Goal: Find specific page/section: Find specific page/section

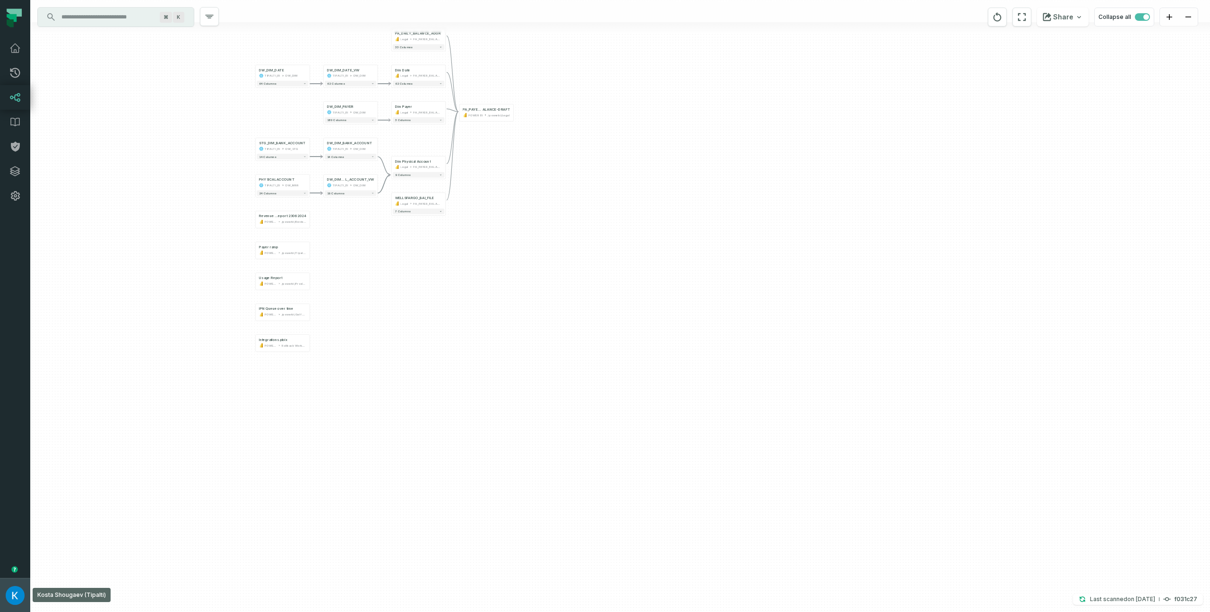
click at [19, 602] on img "button" at bounding box center [15, 595] width 19 height 19
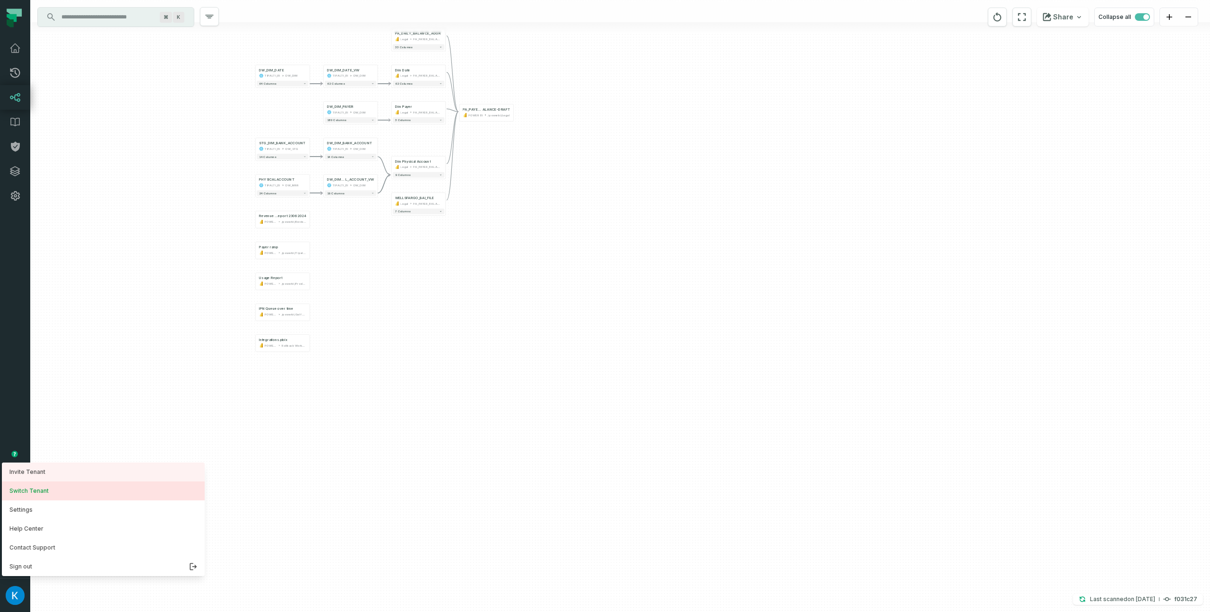
click at [50, 489] on button "Switch Tenant" at bounding box center [103, 490] width 203 height 19
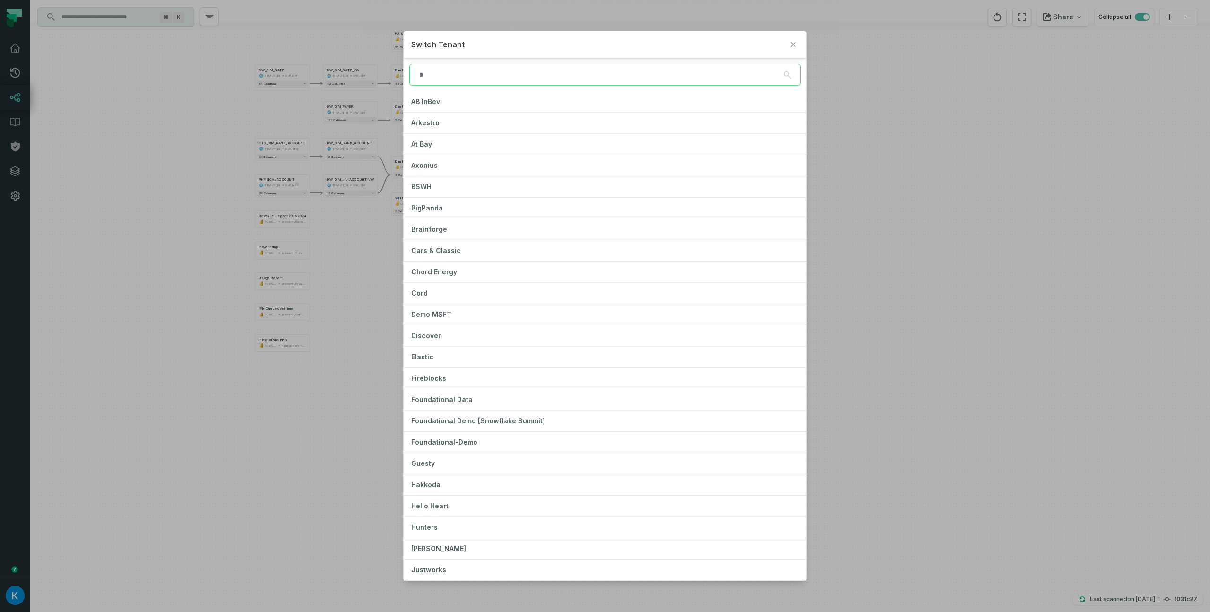
click at [474, 76] on input "search" at bounding box center [604, 75] width 391 height 22
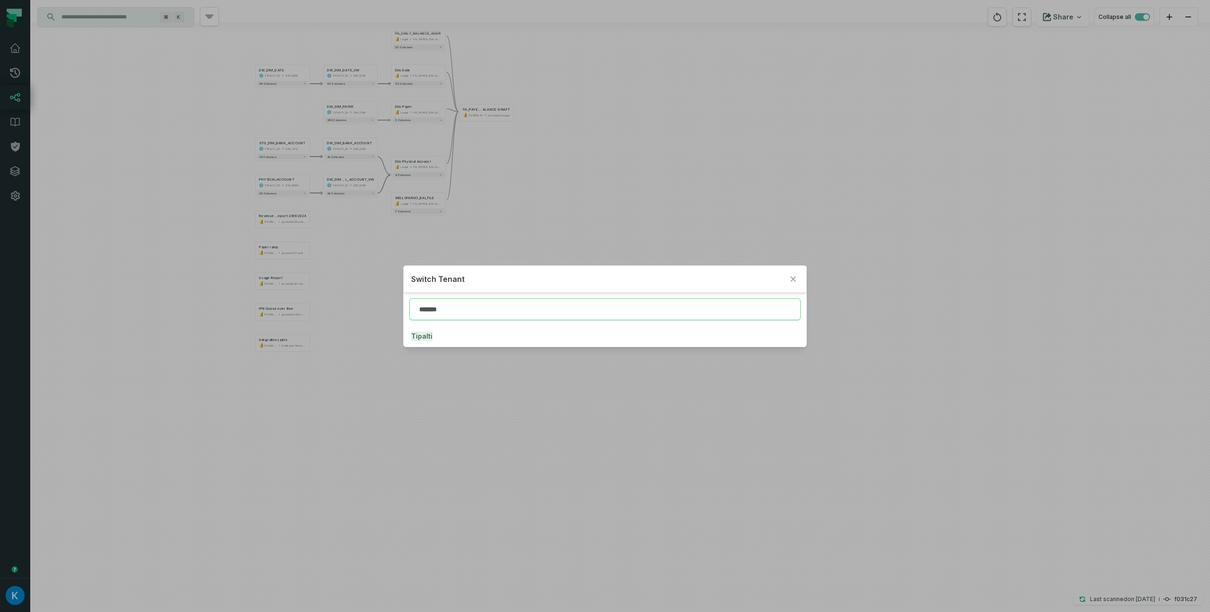
drag, startPoint x: 425, startPoint y: 311, endPoint x: 399, endPoint y: 309, distance: 25.6
click at [400, 309] on div "Switch Tenant ******* Tipalti" at bounding box center [605, 306] width 1210 height 612
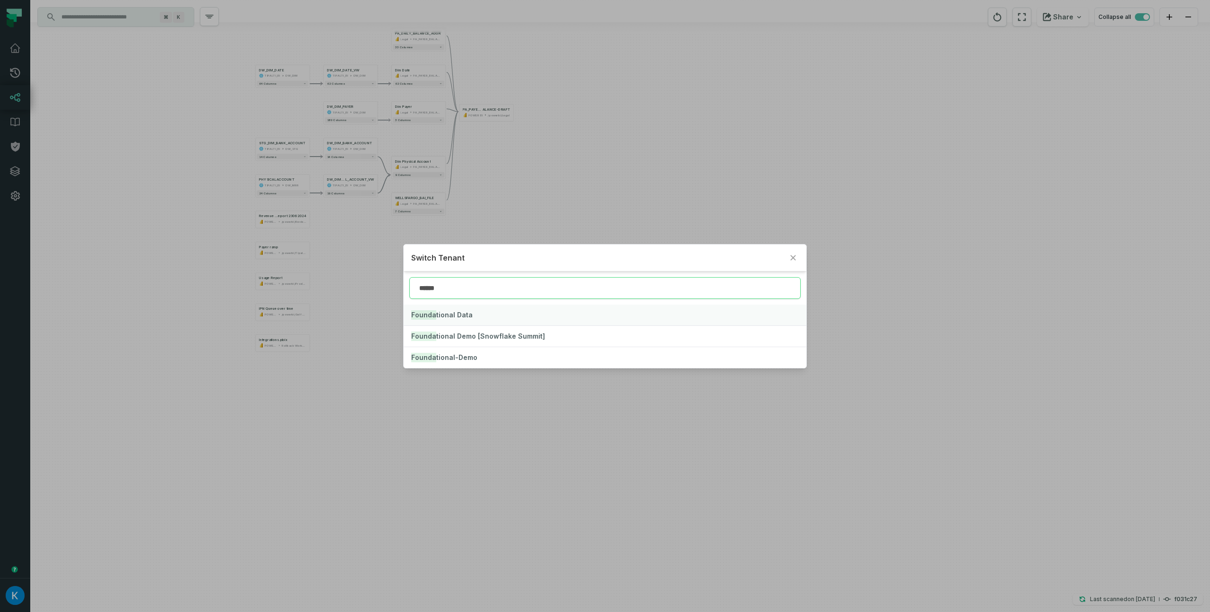
type input "******"
click at [454, 316] on span "Founda tional Data" at bounding box center [441, 315] width 61 height 8
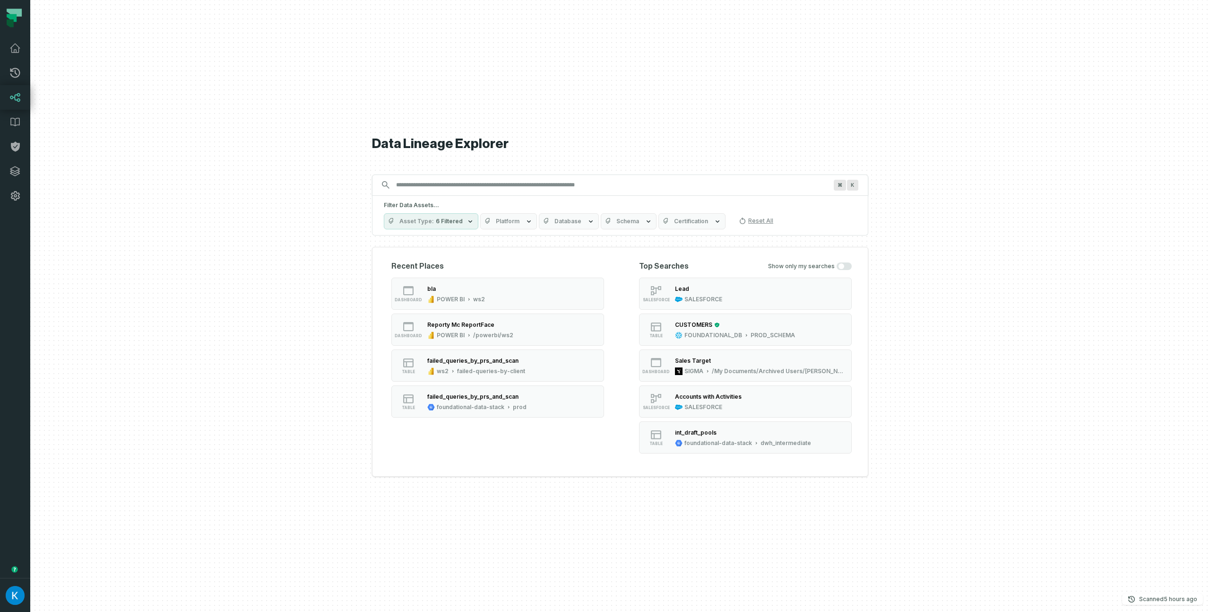
click at [461, 224] on button "Asset Type 6 Filtered" at bounding box center [431, 221] width 95 height 16
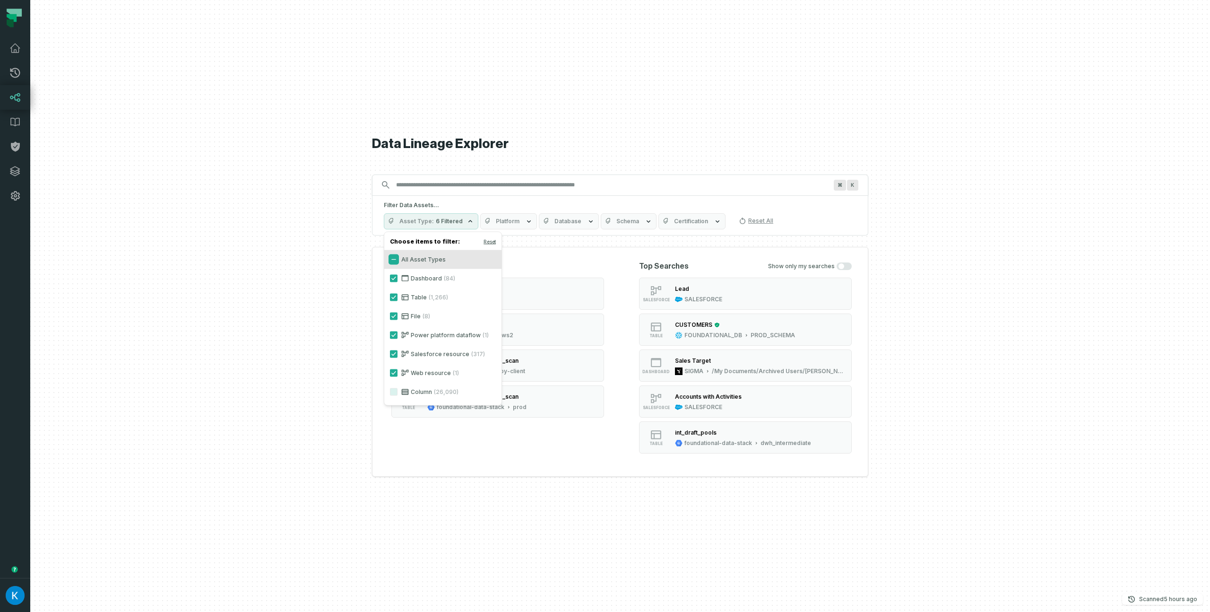
click at [396, 259] on button "All Asset Types" at bounding box center [394, 260] width 8 height 8
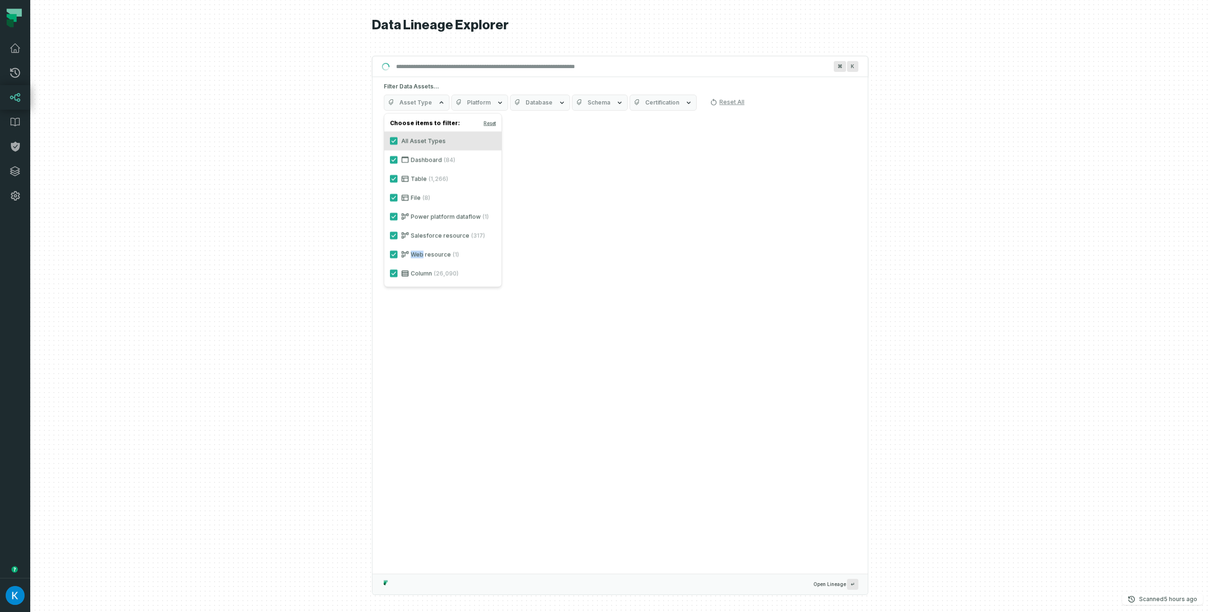
click at [396, 259] on label "Web resource (1)" at bounding box center [442, 254] width 117 height 19
click at [396, 258] on button "Web resource (1)" at bounding box center [394, 255] width 8 height 8
click at [396, 259] on label "Web resource (1)" at bounding box center [442, 254] width 117 height 19
click at [396, 258] on button "Web resource (1)" at bounding box center [394, 255] width 8 height 8
click at [391, 140] on button "All Asset Types" at bounding box center [394, 141] width 8 height 8
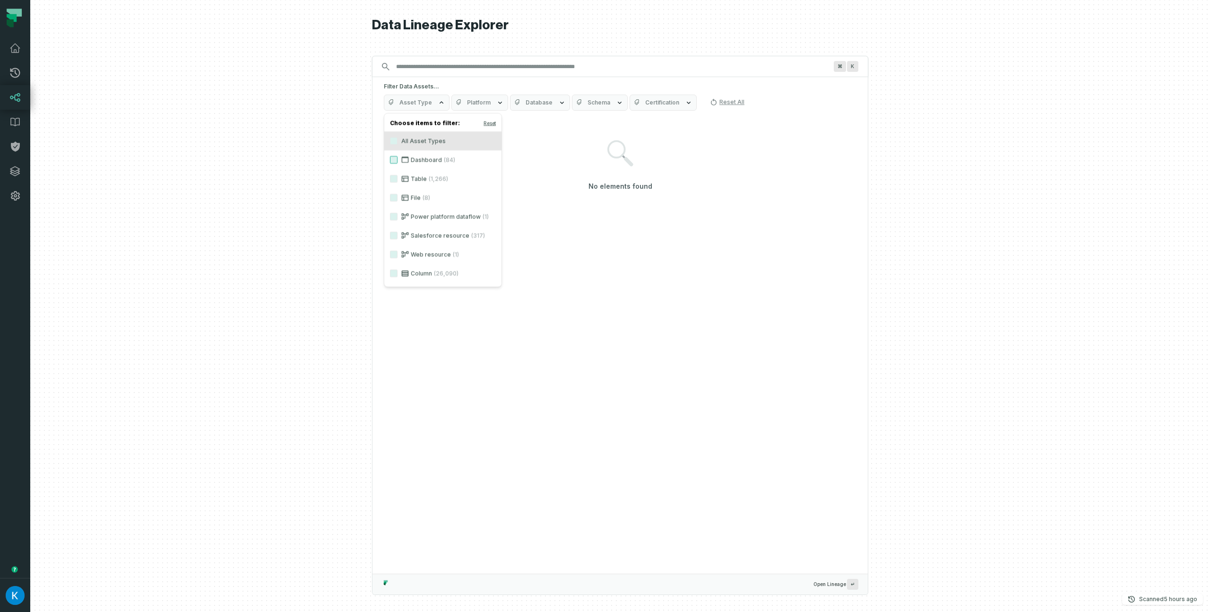
click at [397, 157] on label "Dashboard (84)" at bounding box center [442, 159] width 117 height 19
click at [397, 157] on button "Dashboard (84)" at bounding box center [394, 160] width 8 height 8
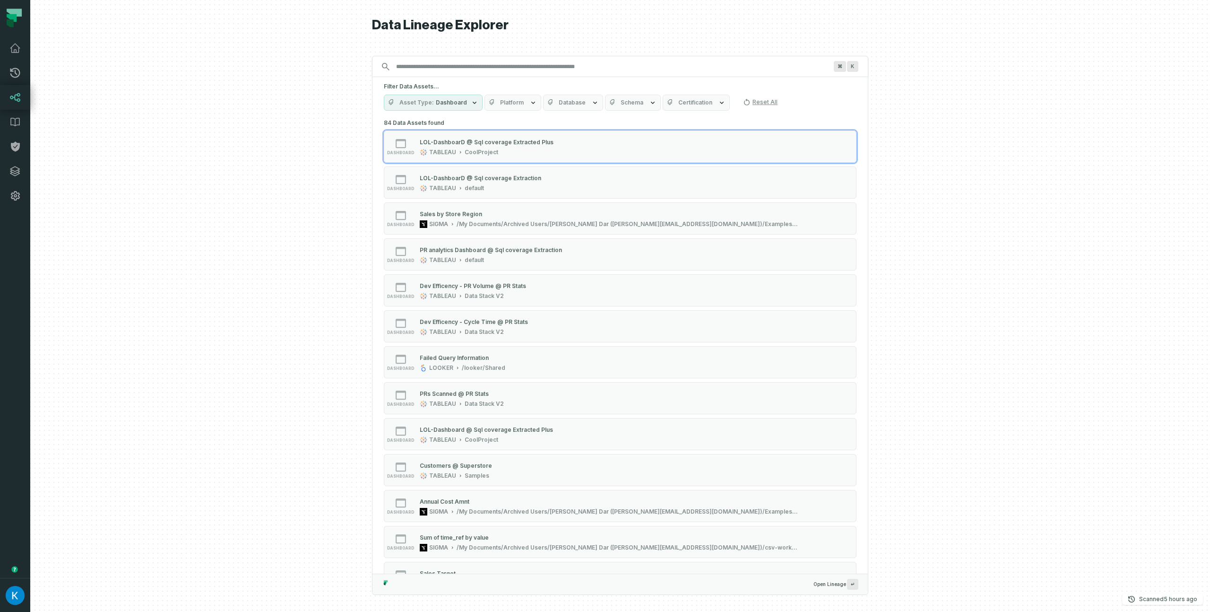
click at [530, 101] on icon "button" at bounding box center [534, 103] width 8 height 8
click at [492, 252] on button "POWER BI (114)" at bounding box center [491, 255] width 8 height 8
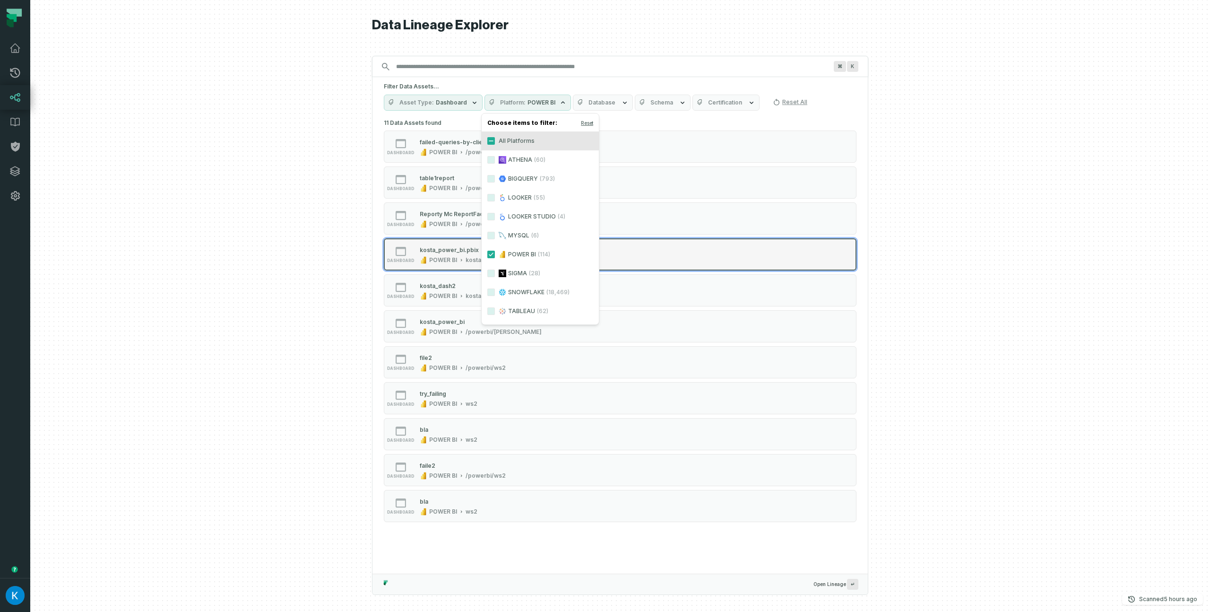
click at [455, 249] on div "kosta_power_bi.pbix" at bounding box center [449, 249] width 59 height 7
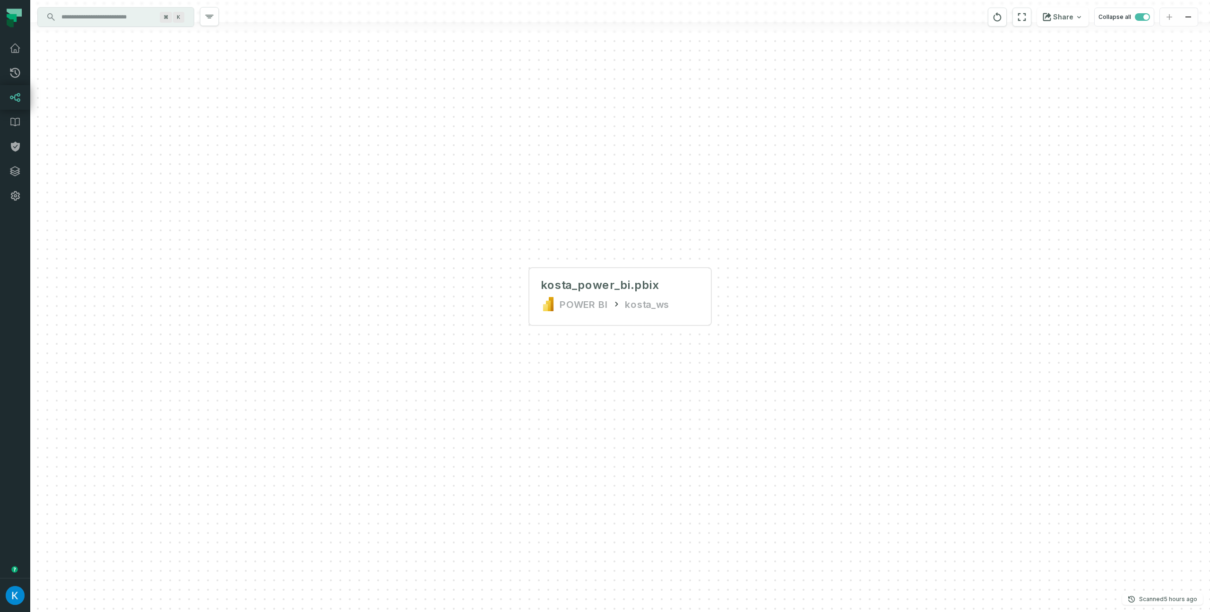
click at [107, 6] on div at bounding box center [620, 11] width 1180 height 22
click at [108, 15] on input "Discovery Provider cmdk menu" at bounding box center [107, 16] width 103 height 15
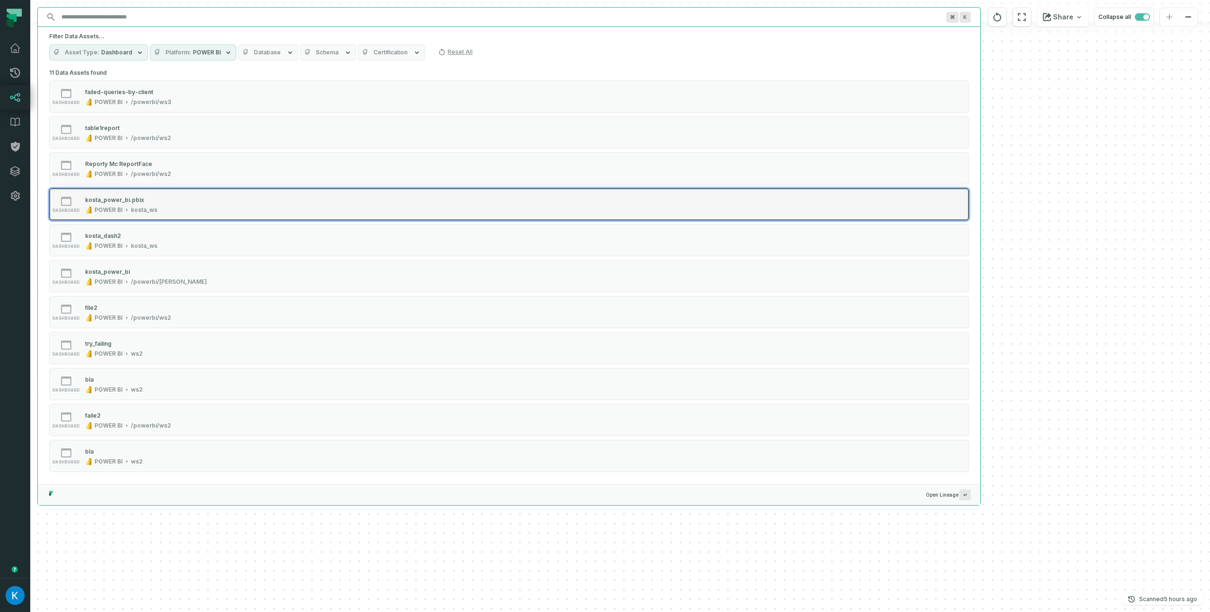
click at [159, 209] on div "kosta_power_bi.pbix POWER BI kosta_ws" at bounding box center [121, 204] width 80 height 19
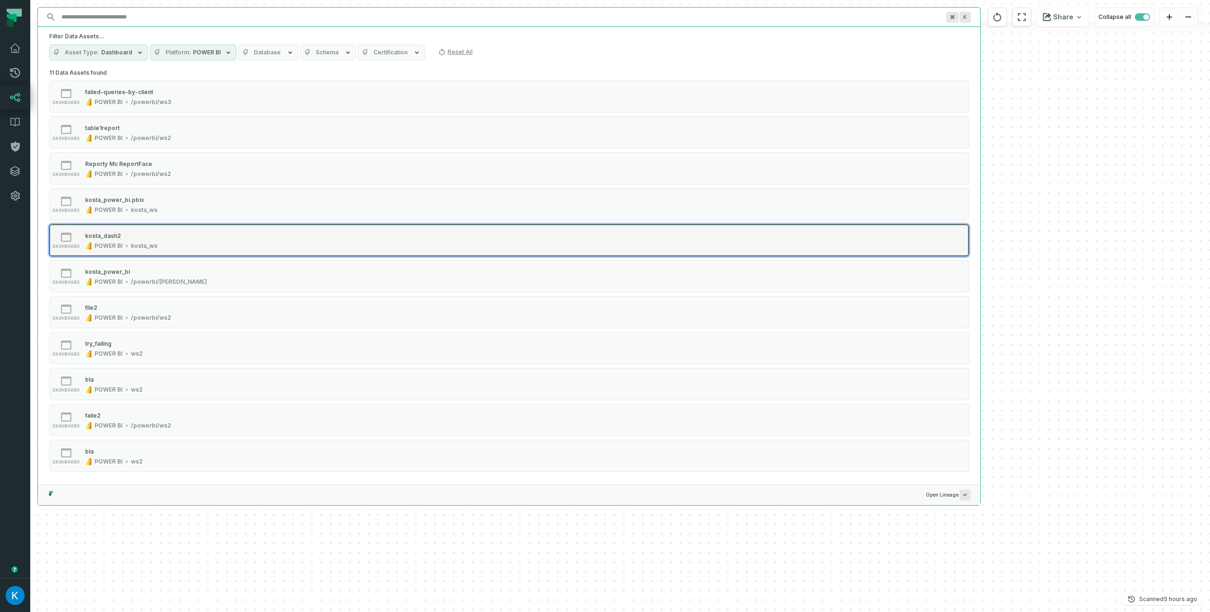
click at [160, 234] on div "dashboard kosta_dash2 POWER BI kosta_ws" at bounding box center [169, 240] width 236 height 19
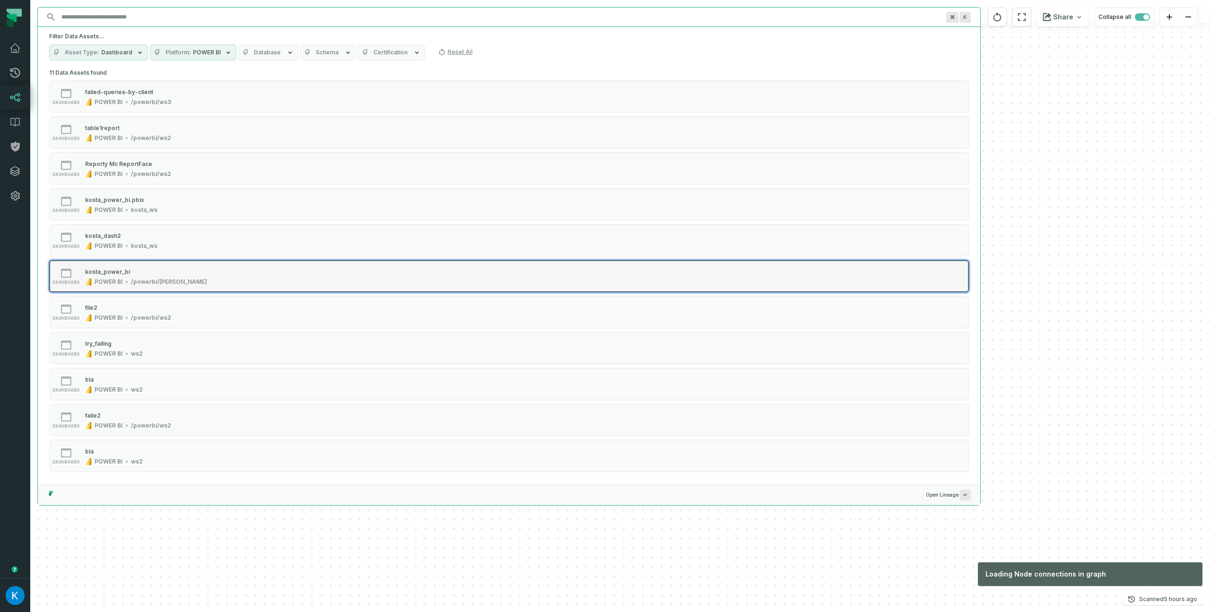
click at [165, 282] on div "/powerbi/[PERSON_NAME]" at bounding box center [169, 282] width 76 height 8
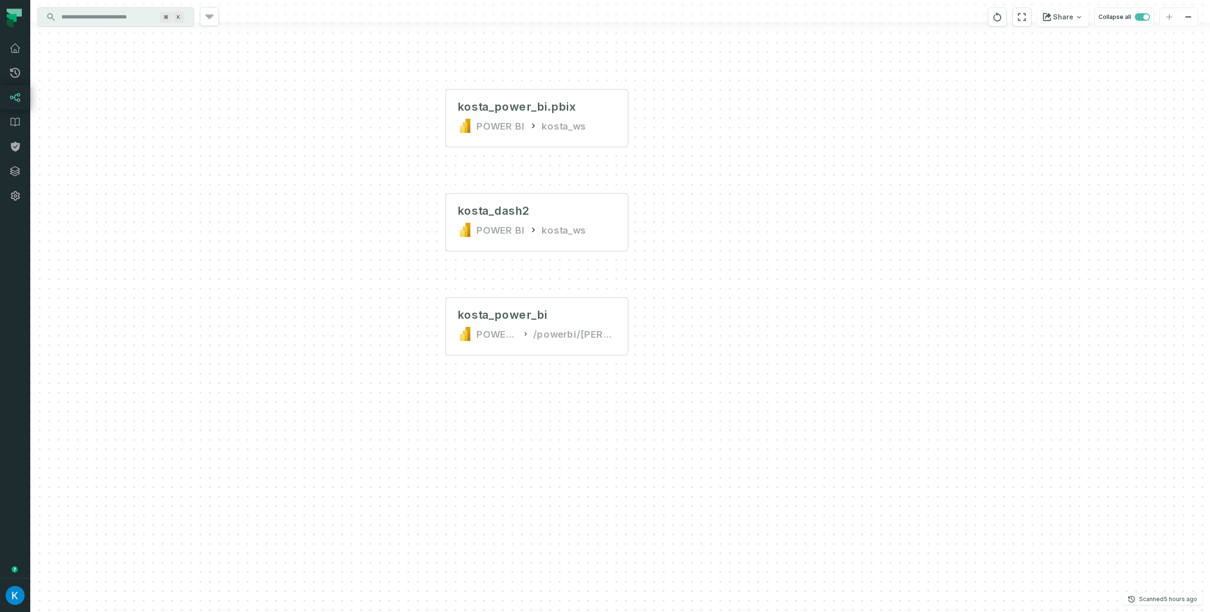
drag, startPoint x: 449, startPoint y: 294, endPoint x: 377, endPoint y: 334, distance: 82.1
click at [338, 333] on div "+ kosta_power_bi.pbix POWER BI kosta_ws + kosta_dash2 POWER BI kosta_ws + kosta…" at bounding box center [620, 306] width 1180 height 612
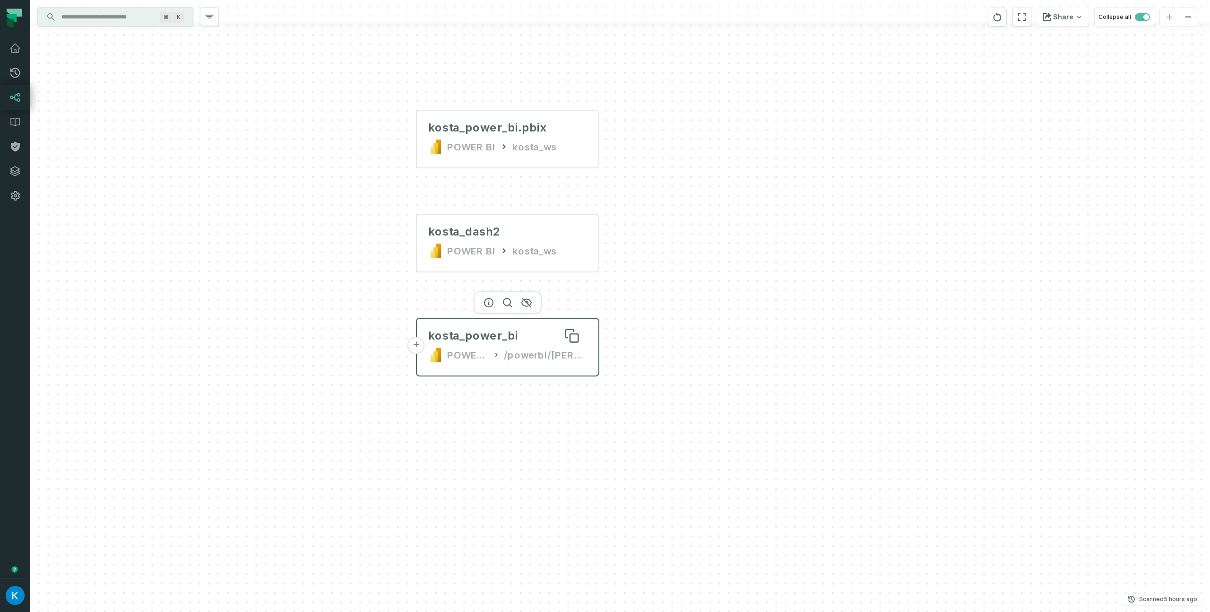
click at [462, 339] on div "kosta_power_bi" at bounding box center [473, 335] width 90 height 15
click at [420, 346] on button "+" at bounding box center [416, 345] width 17 height 17
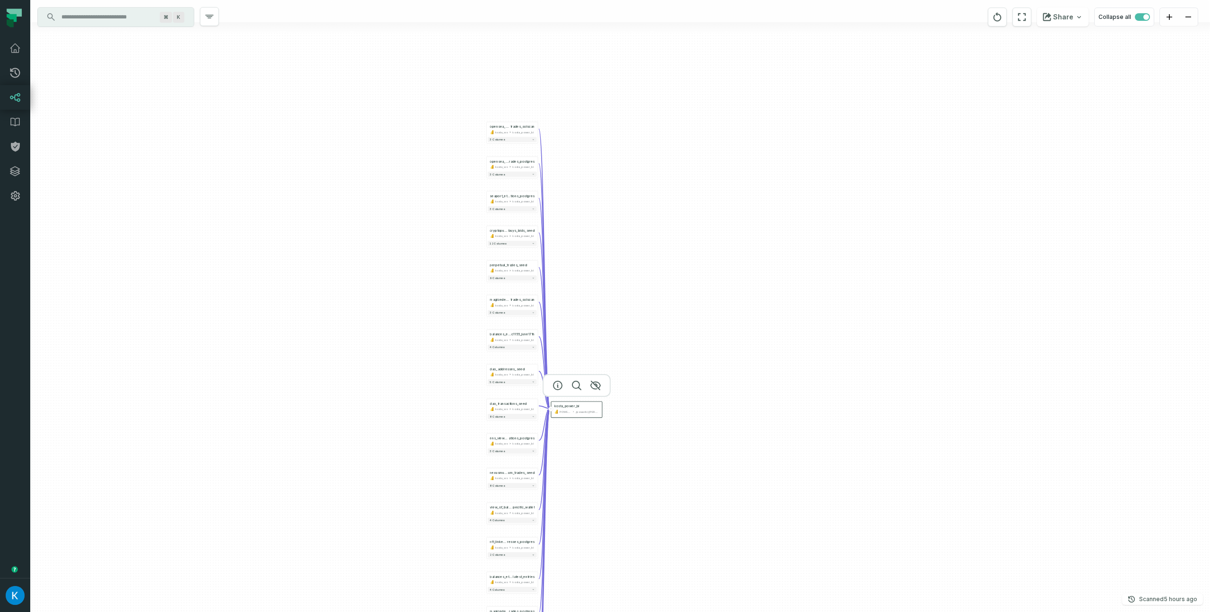
drag, startPoint x: 353, startPoint y: 338, endPoint x: 219, endPoint y: 385, distance: 141.9
click at [215, 389] on div "+ opensea_solana_ trades_solscan kosta_ws kosta_power_bi + 3 columns + opensea_…" at bounding box center [620, 306] width 1180 height 612
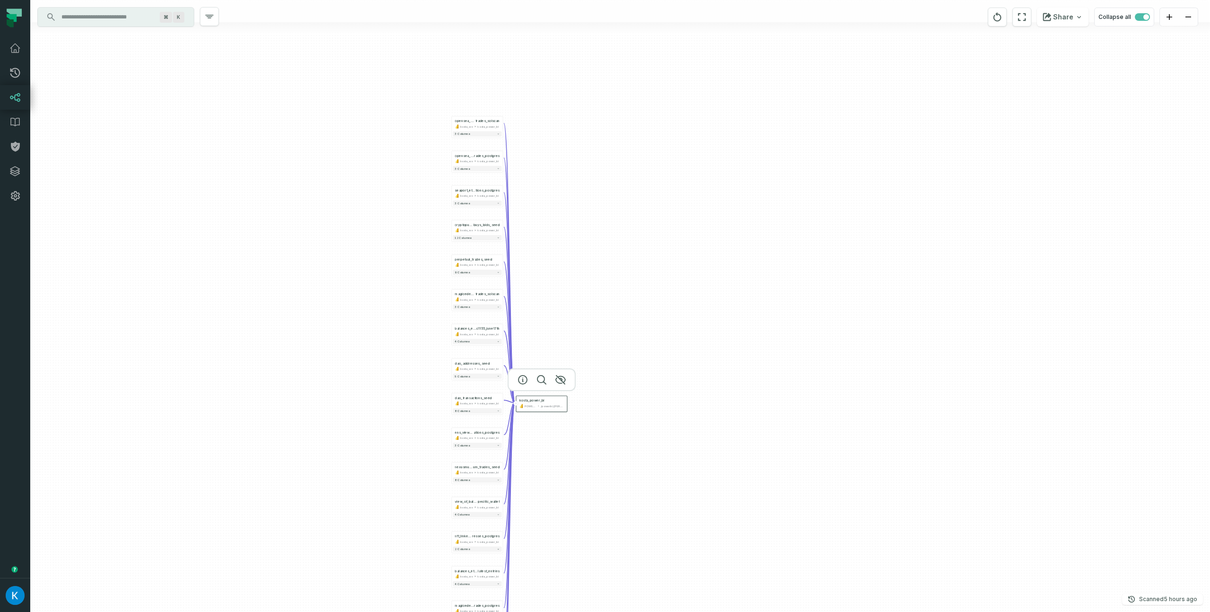
drag, startPoint x: 542, startPoint y: 308, endPoint x: 543, endPoint y: 269, distance: 38.8
click at [543, 269] on div "+ opensea_solana_ trades_solscan kosta_ws kosta_power_bi + 3 columns + opensea_…" at bounding box center [620, 306] width 1180 height 612
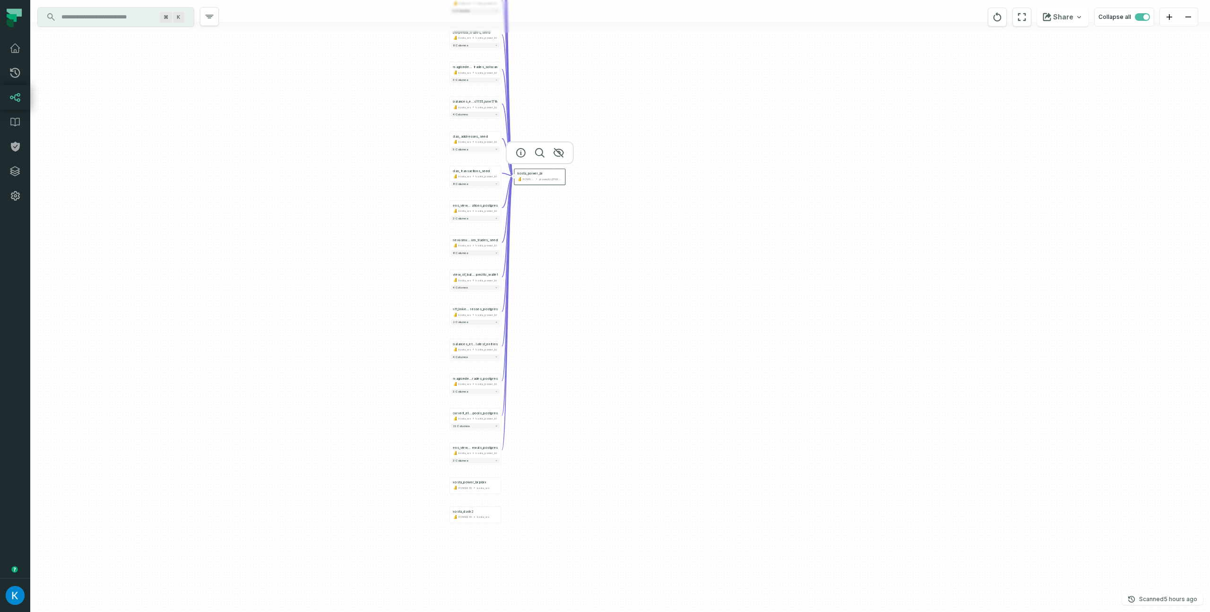
drag, startPoint x: 565, startPoint y: 436, endPoint x: 570, endPoint y: 214, distance: 221.8
click at [570, 217] on div "+ opensea_solana_ trades_solscan kosta_ws kosta_power_bi + 3 columns + opensea_…" at bounding box center [620, 306] width 1180 height 612
drag, startPoint x: 556, startPoint y: 348, endPoint x: 539, endPoint y: 262, distance: 87.3
click at [542, 258] on div "+ opensea_solana_ trades_solscan kosta_ws kosta_power_bi + 3 columns + opensea_…" at bounding box center [620, 306] width 1180 height 612
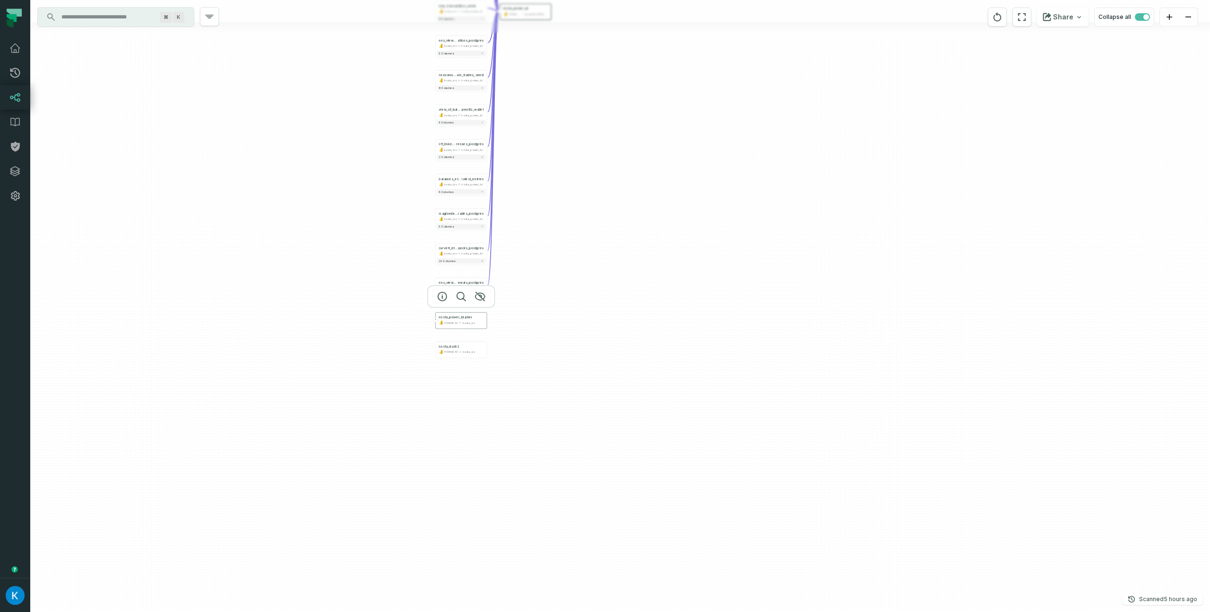
click at [436, 320] on button "+" at bounding box center [435, 320] width 5 height 5
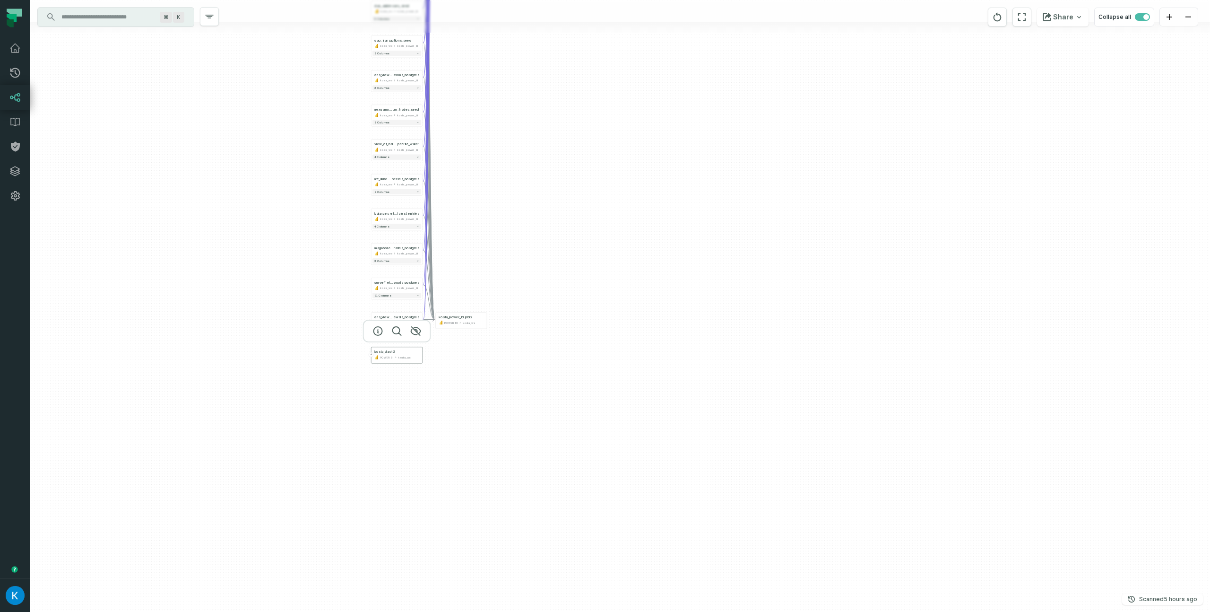
click at [372, 354] on button "+" at bounding box center [371, 354] width 5 height 5
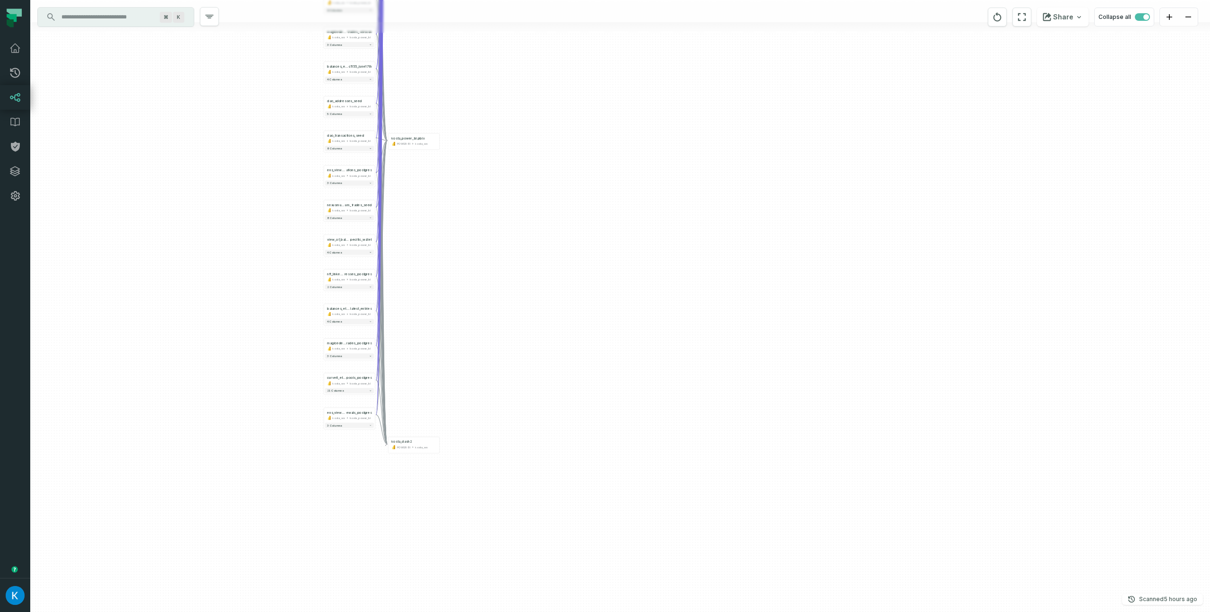
drag, startPoint x: 482, startPoint y: 224, endPoint x: 485, endPoint y: 378, distance: 154.6
click at [488, 394] on div "+ opensea_solana_ trades_solscan kosta_ws kosta_power_bi - 3 columns + opensea_…" at bounding box center [620, 306] width 1180 height 612
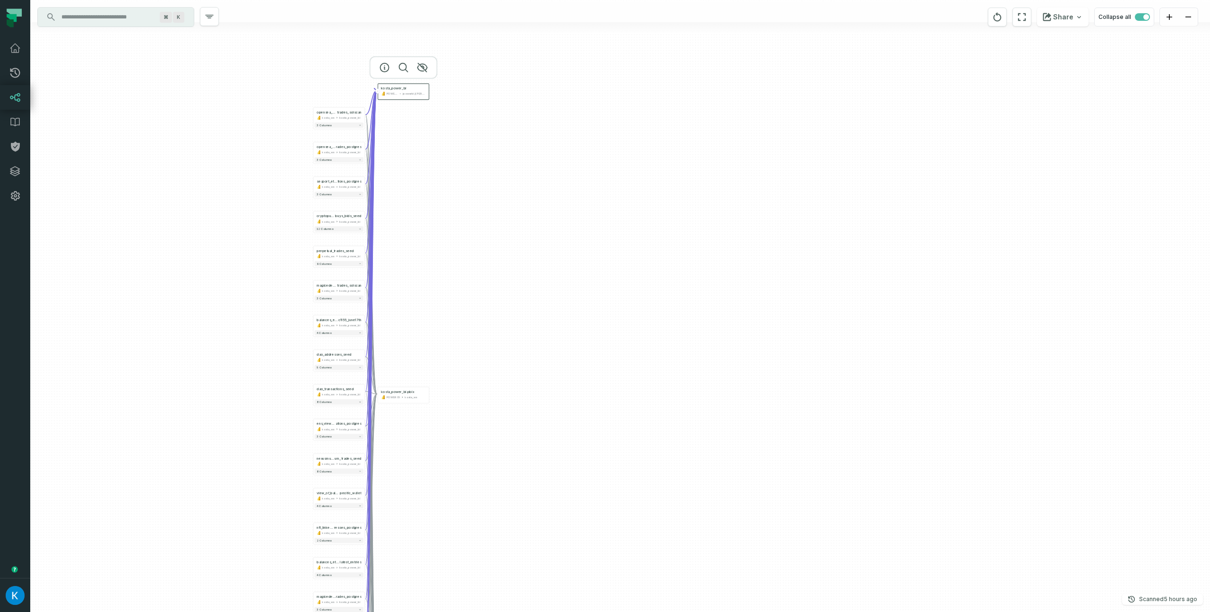
drag, startPoint x: 477, startPoint y: 232, endPoint x: 476, endPoint y: 404, distance: 172.1
click at [476, 404] on div "+ opensea_solana_ trades_solscan kosta_ws kosta_power_bi - 3 columns + opensea_…" at bounding box center [620, 306] width 1180 height 612
drag, startPoint x: 461, startPoint y: 217, endPoint x: 381, endPoint y: 197, distance: 81.9
click at [463, 243] on div "+ opensea_solana_ trades_solscan kosta_ws kosta_power_bi - 3 columns + opensea_…" at bounding box center [620, 306] width 1180 height 612
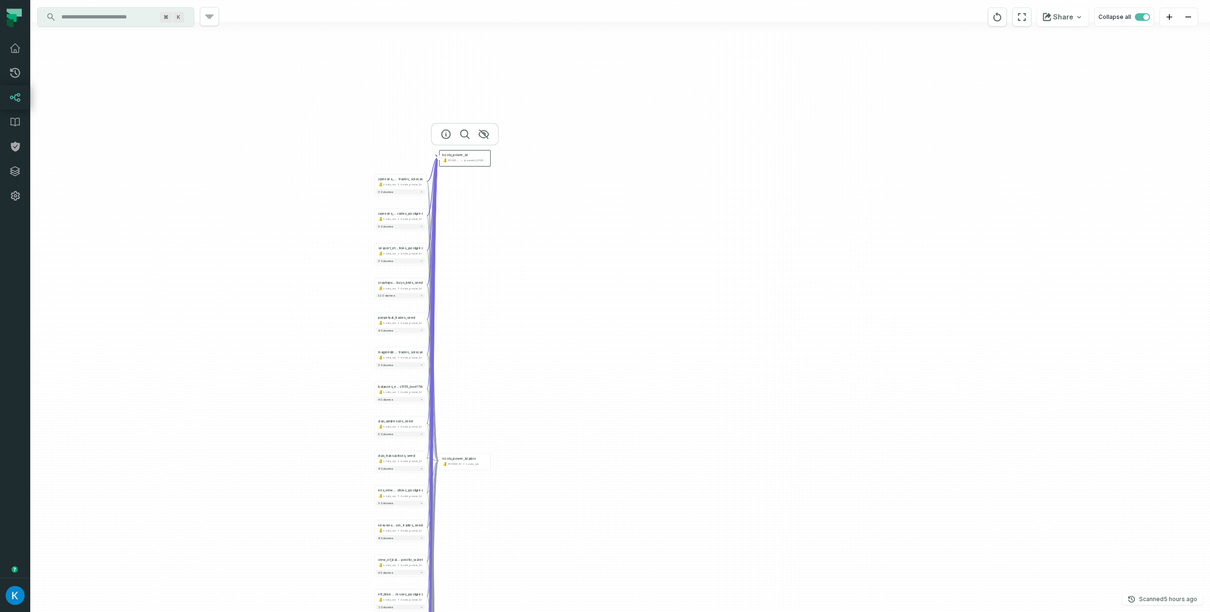
drag, startPoint x: 438, startPoint y: 184, endPoint x: 533, endPoint y: 258, distance: 120.3
click at [534, 259] on div "+ opensea_solana_ trades_solscan kosta_ws kosta_power_bi - 3 columns + opensea_…" at bounding box center [620, 306] width 1180 height 612
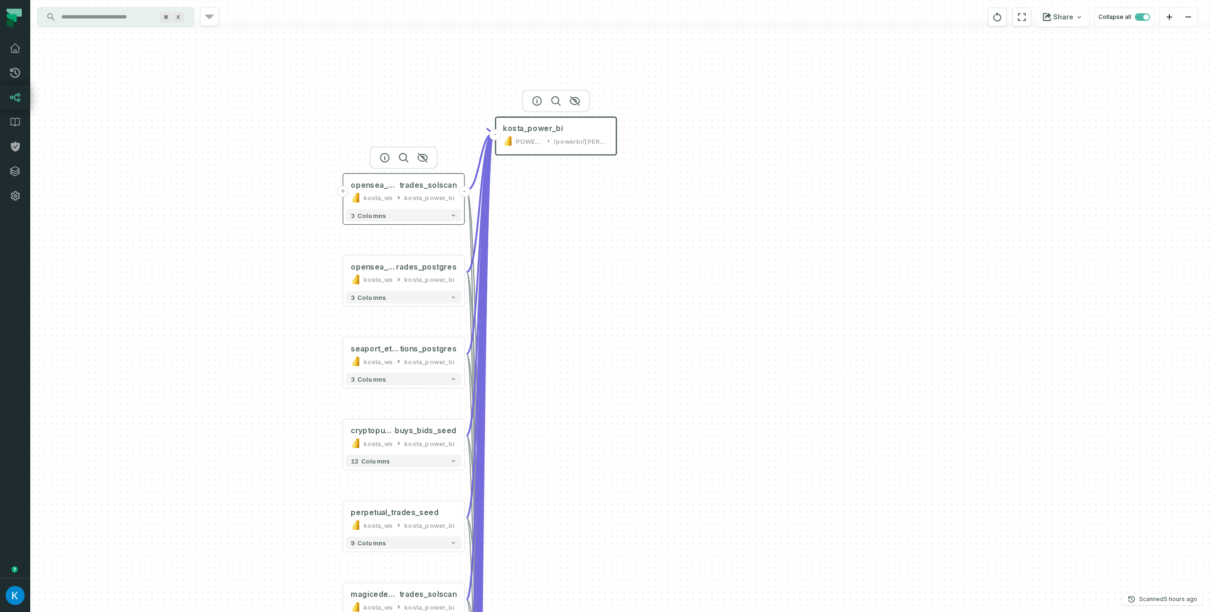
click at [344, 193] on button "+" at bounding box center [342, 191] width 11 height 11
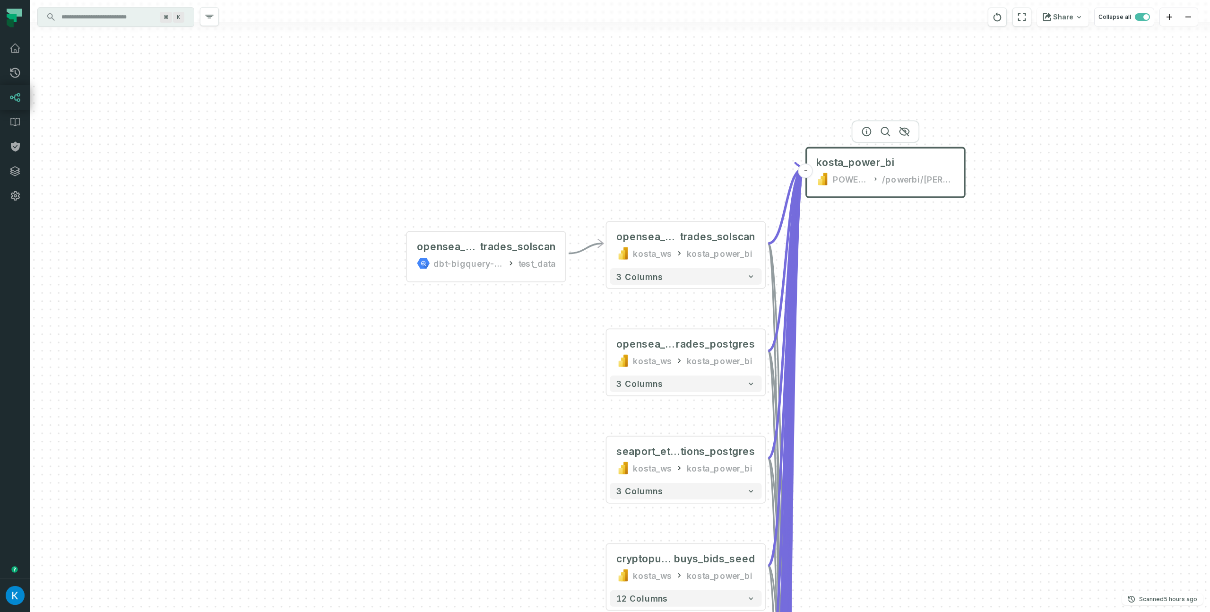
drag, startPoint x: 318, startPoint y: 179, endPoint x: 171, endPoint y: 143, distance: 151.9
click at [182, 141] on div "opensea_solana_ trades_solscan dbt-bigquery-foundational test_data - - opensea_…" at bounding box center [620, 306] width 1180 height 612
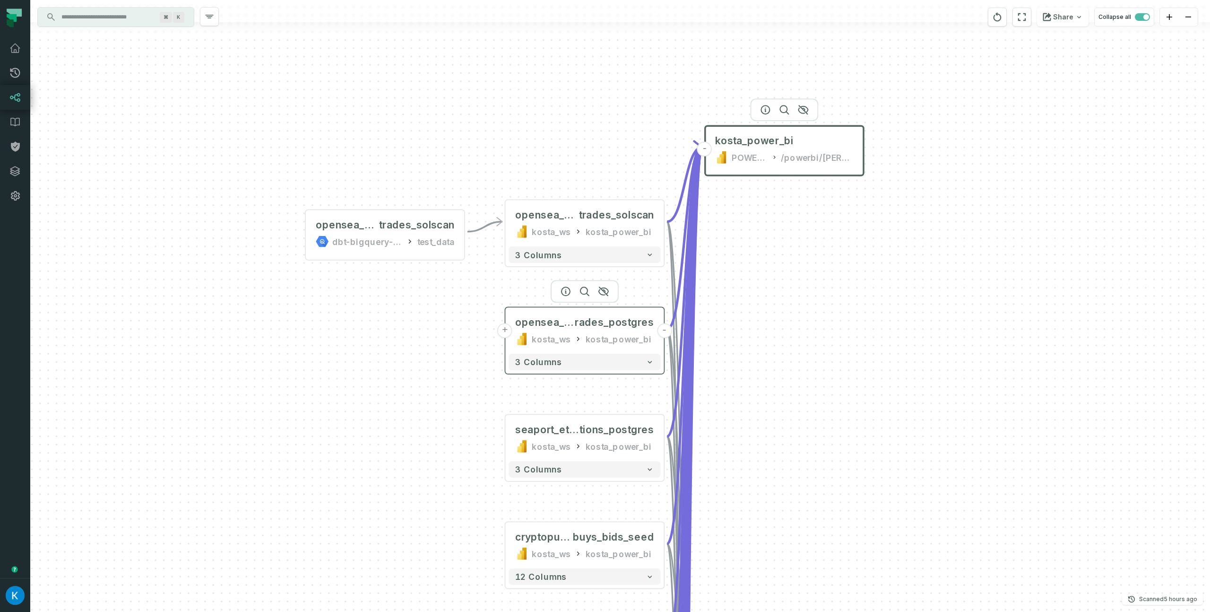
click at [505, 330] on button "+" at bounding box center [505, 330] width 15 height 15
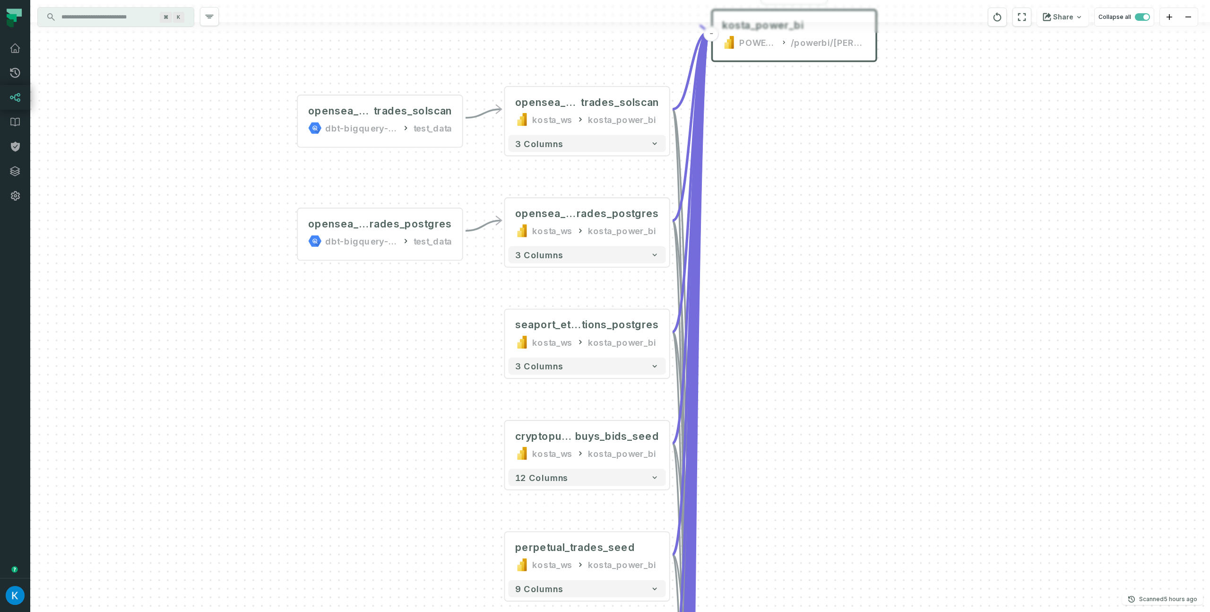
drag, startPoint x: 508, startPoint y: 423, endPoint x: 399, endPoint y: 330, distance: 143.6
click at [399, 330] on div "opensea_solana_t rades_postgres dbt-bigquery-foundational test_data - opensea_s…" at bounding box center [620, 306] width 1180 height 612
click at [503, 335] on button "+" at bounding box center [505, 334] width 16 height 16
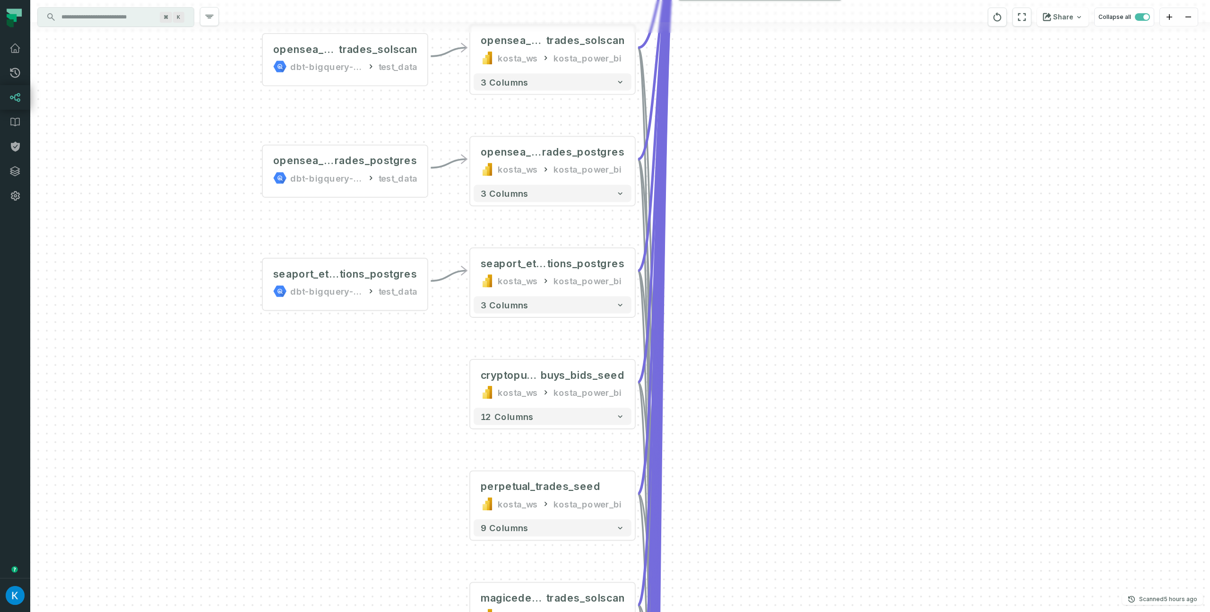
drag, startPoint x: 464, startPoint y: 392, endPoint x: 440, endPoint y: 363, distance: 38.6
click at [410, 338] on div "seaport_ethereum_view_transac tions_postgres dbt-bigquery-foundational test_dat…" at bounding box center [620, 306] width 1180 height 612
click at [467, 382] on button "+" at bounding box center [469, 383] width 16 height 16
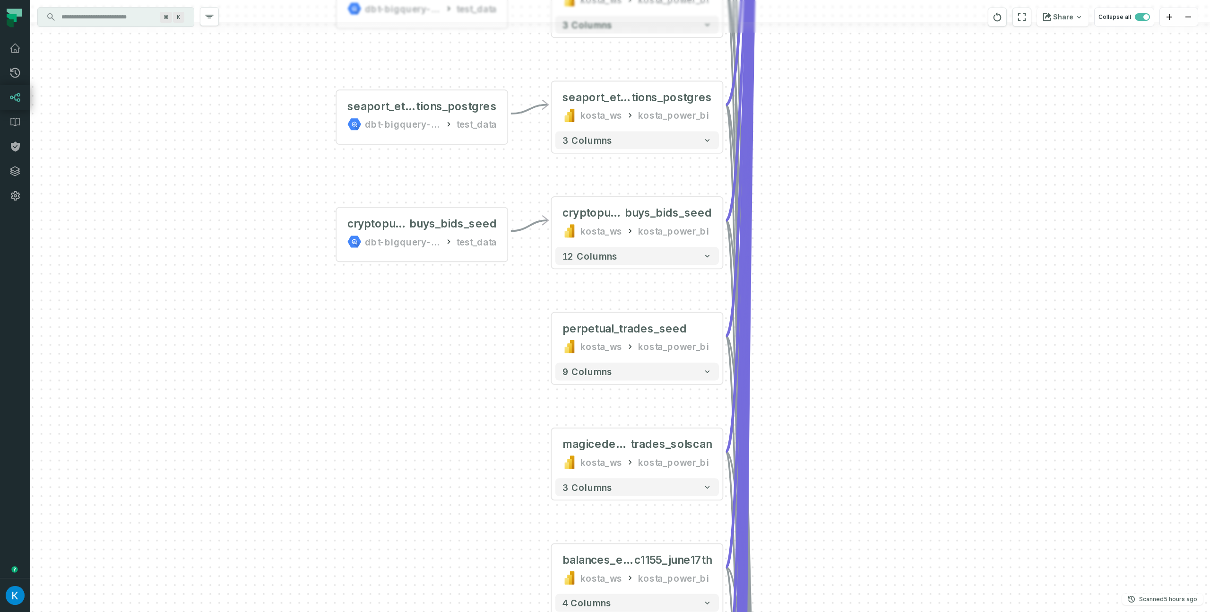
drag, startPoint x: 452, startPoint y: 450, endPoint x: 343, endPoint y: 348, distance: 148.8
click at [343, 348] on div "cryptopunks_trades_ buys_bids_seed dbt-bigquery-foundational test_data - seapor…" at bounding box center [620, 306] width 1180 height 612
click at [552, 339] on button "+" at bounding box center [551, 338] width 16 height 16
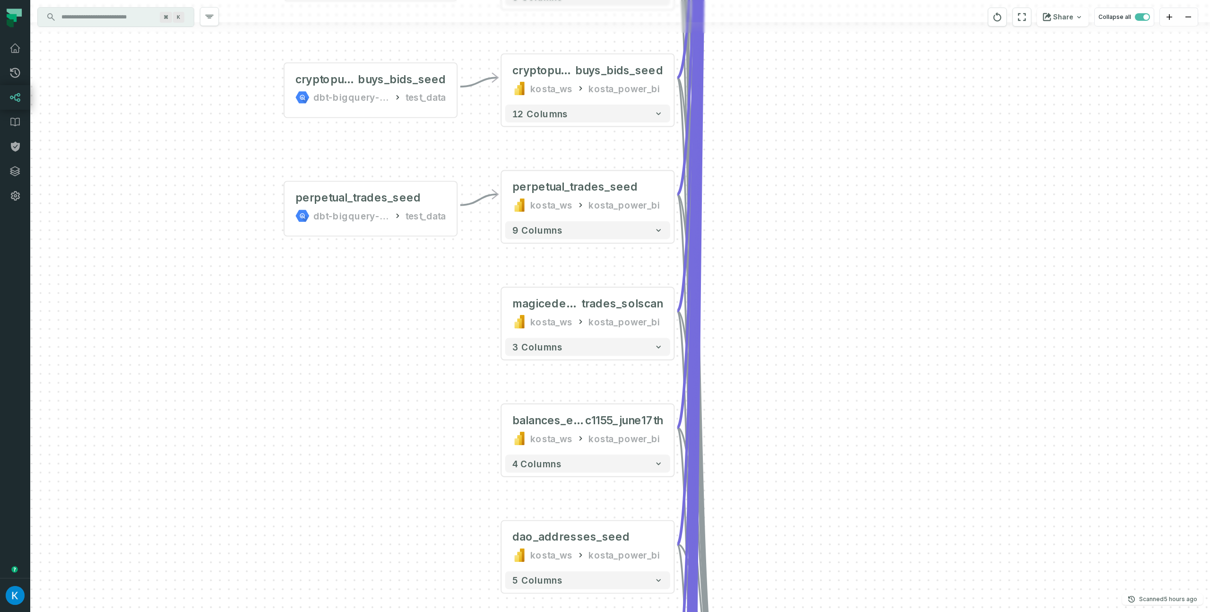
drag, startPoint x: 494, startPoint y: 404, endPoint x: 417, endPoint y: 297, distance: 131.7
click at [388, 296] on div "perpetual_trades_seed dbt-bigquery-foundational test_data - cryptopunks_trades_…" at bounding box center [620, 306] width 1180 height 612
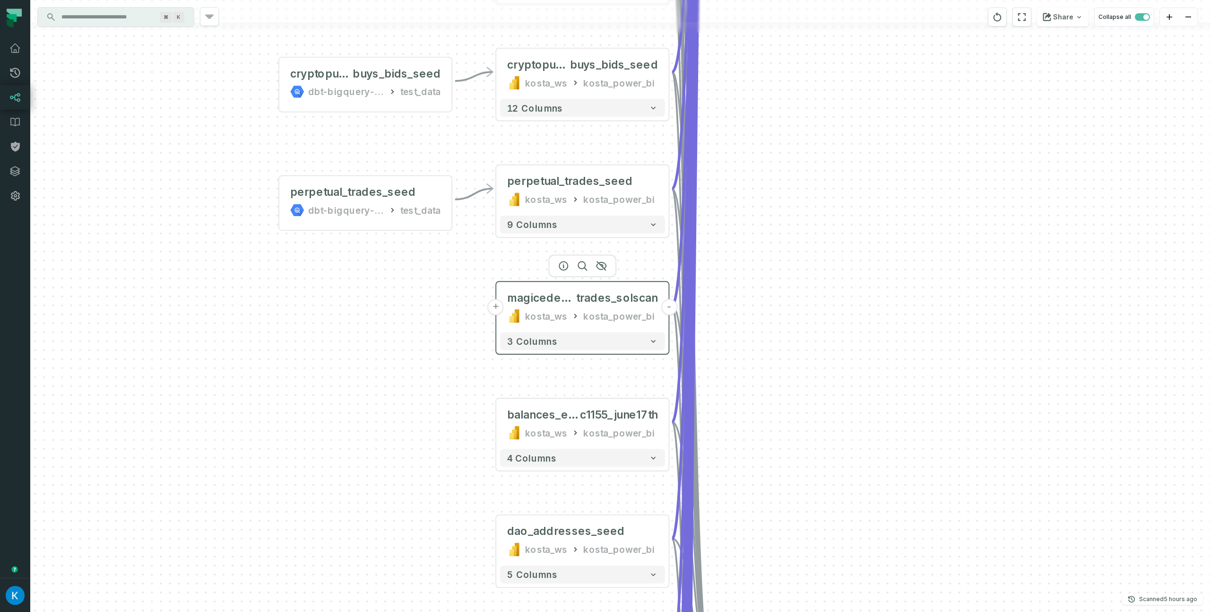
click at [499, 305] on button "+" at bounding box center [496, 307] width 16 height 16
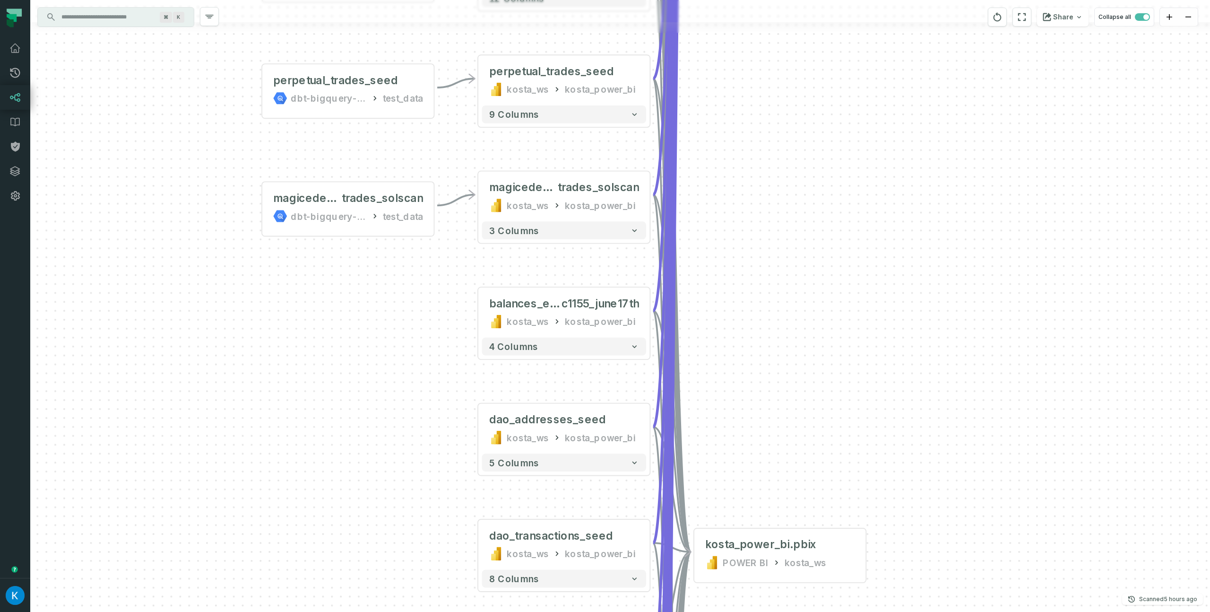
drag, startPoint x: 456, startPoint y: 368, endPoint x: 386, endPoint y: 265, distance: 124.2
click at [385, 265] on div "magiceden_solana_ trades_solscan dbt-bigquery-foundational test_data - perpetua…" at bounding box center [620, 306] width 1180 height 612
drag, startPoint x: 423, startPoint y: 334, endPoint x: 399, endPoint y: 237, distance: 99.8
click at [401, 241] on div "magiceden_solana_ trades_solscan dbt-bigquery-foundational test_data - perpetua…" at bounding box center [620, 306] width 1180 height 612
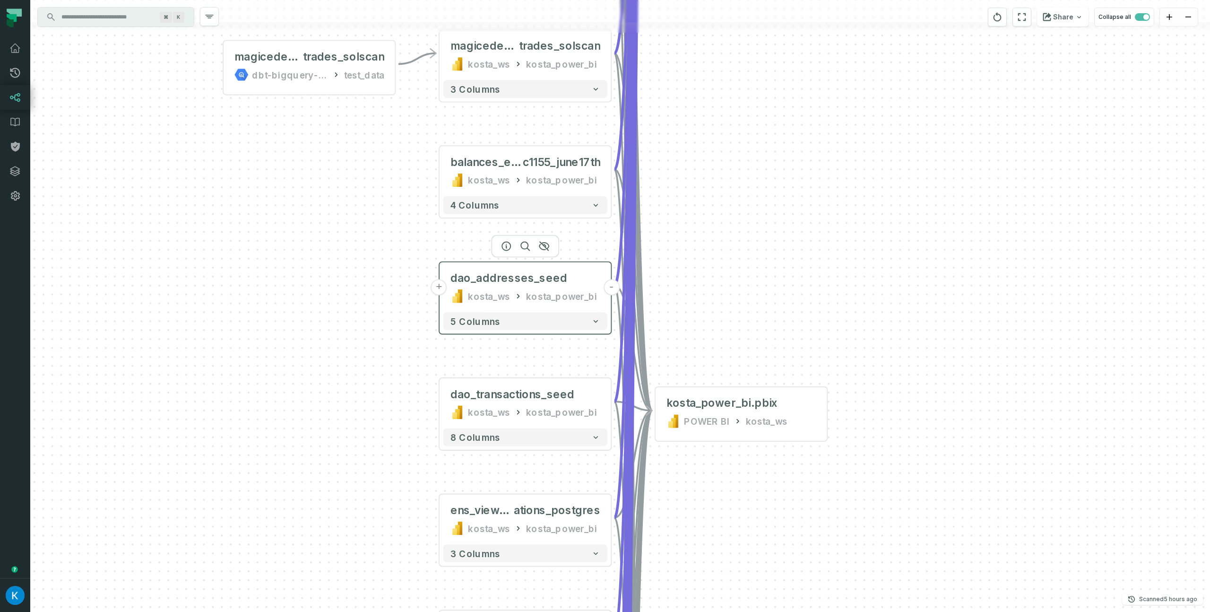
click at [442, 286] on button "+" at bounding box center [439, 287] width 16 height 16
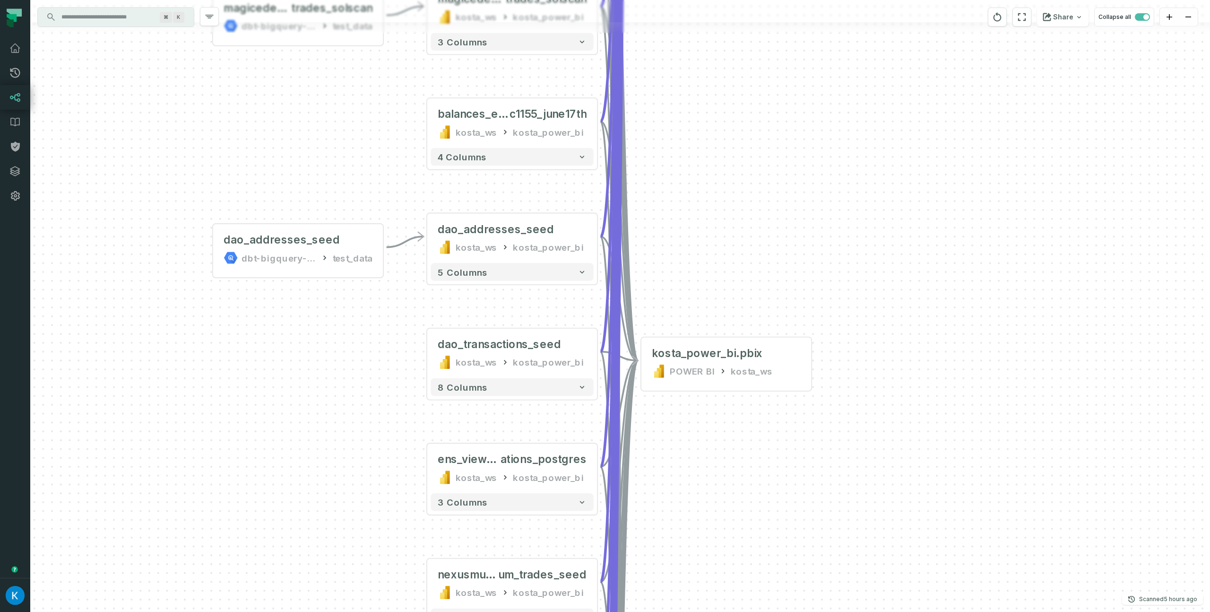
drag, startPoint x: 404, startPoint y: 359, endPoint x: 319, endPoint y: 267, distance: 125.1
click at [319, 267] on div "dao_addresses_seed dbt-bigquery-foundational test_data - magiceden_solana_ trad…" at bounding box center [620, 306] width 1180 height 612
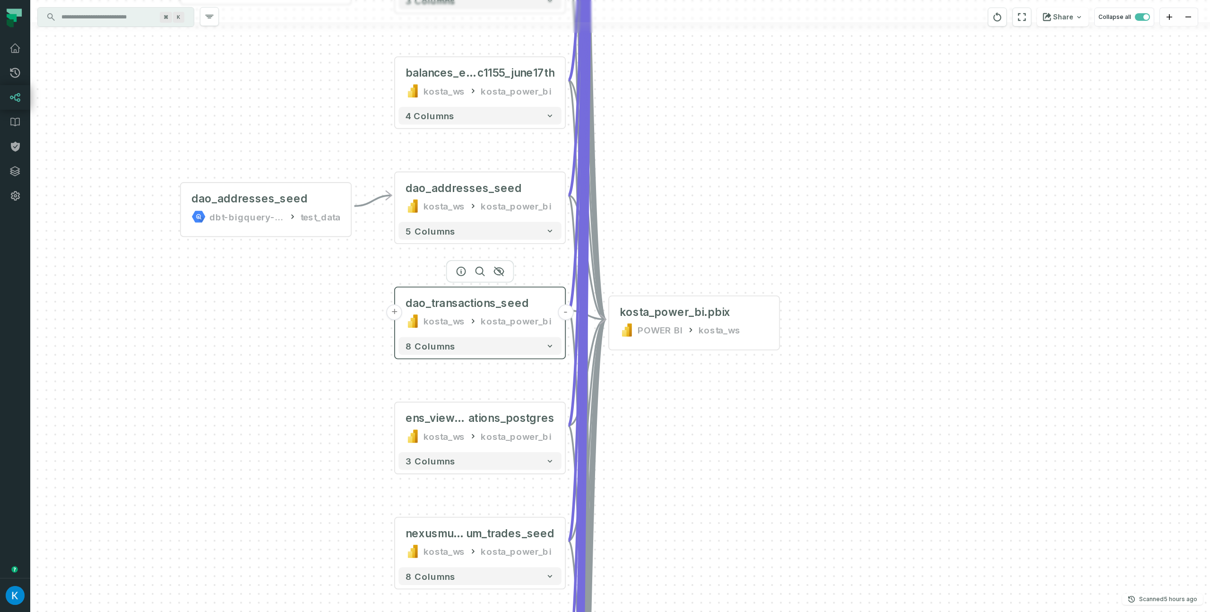
click at [395, 309] on button "+" at bounding box center [395, 312] width 16 height 16
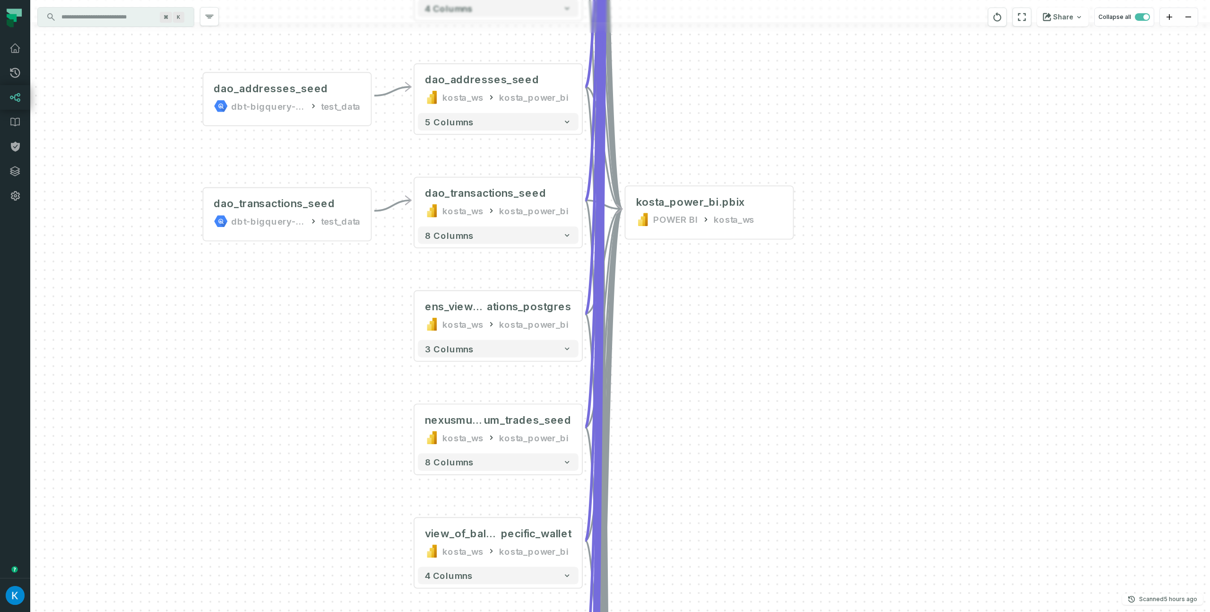
drag, startPoint x: 342, startPoint y: 379, endPoint x: 320, endPoint y: 293, distance: 88.8
click at [305, 283] on div "dao_transactions_seed dbt-bigquery-foundational test_data - dao_addresses_seed …" at bounding box center [620, 306] width 1180 height 612
click at [417, 313] on button "+" at bounding box center [414, 316] width 16 height 16
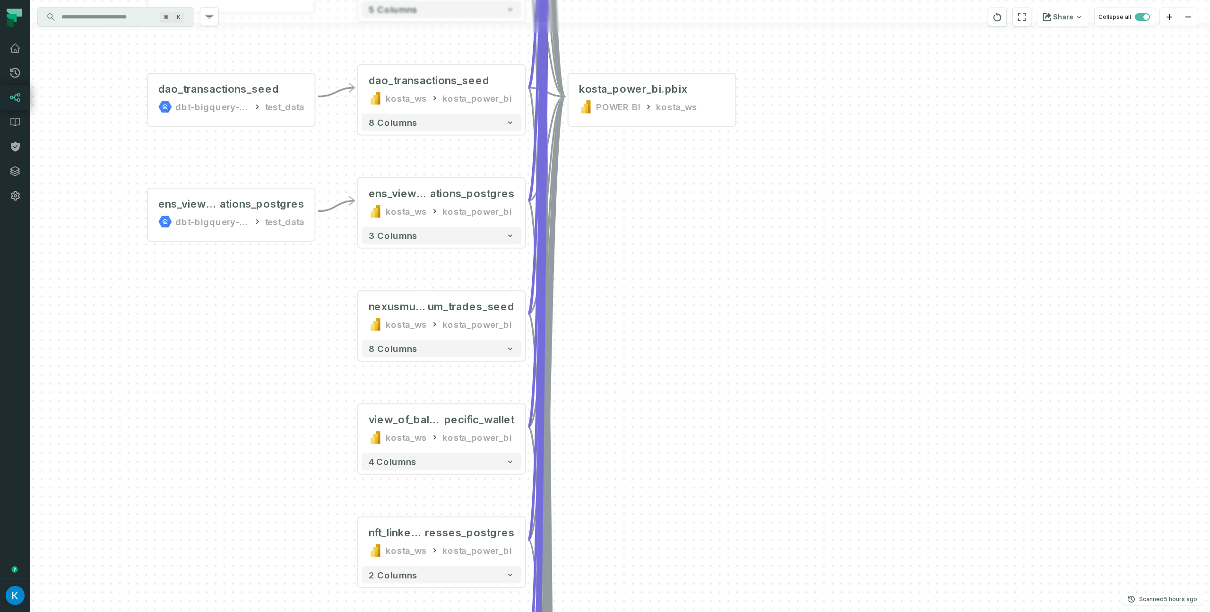
drag, startPoint x: 369, startPoint y: 396, endPoint x: 336, endPoint y: 323, distance: 80.0
click at [299, 283] on div "ens_view_registr ations_postgres dbt-bigquery-foundational test_data - dao_tran…" at bounding box center [620, 306] width 1180 height 612
click at [361, 315] on button "+" at bounding box center [358, 316] width 16 height 16
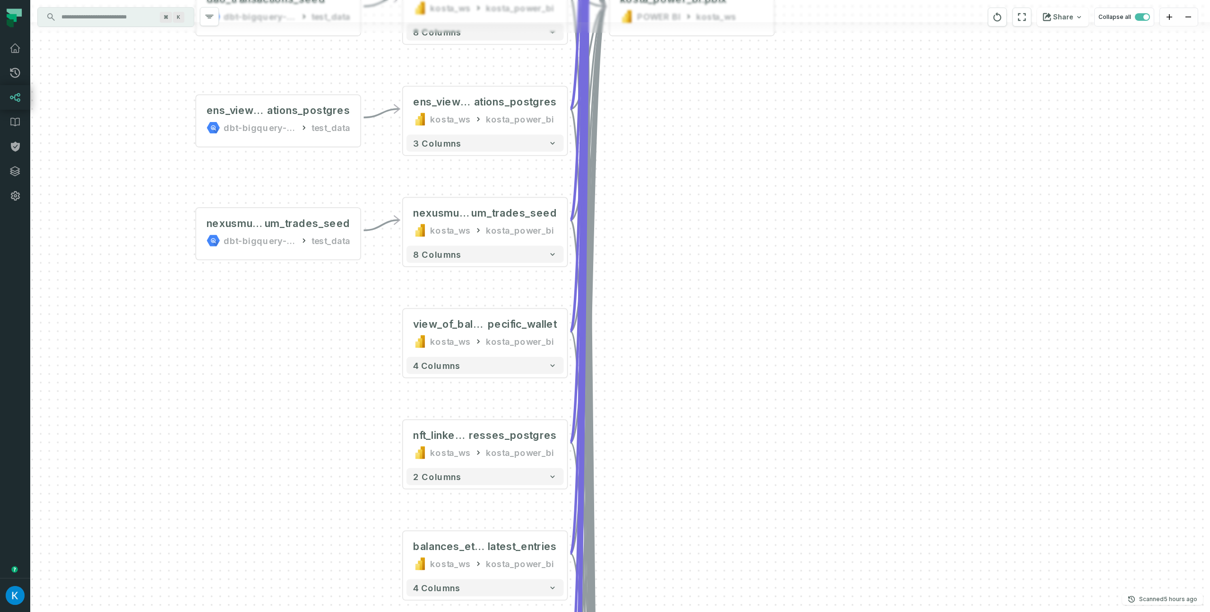
drag, startPoint x: 322, startPoint y: 362, endPoint x: 314, endPoint y: 276, distance: 86.4
click at [313, 276] on div "nexusmutual_ethere um_trades_seed dbt-bigquery-foundational test_data - ens_vie…" at bounding box center [620, 306] width 1180 height 612
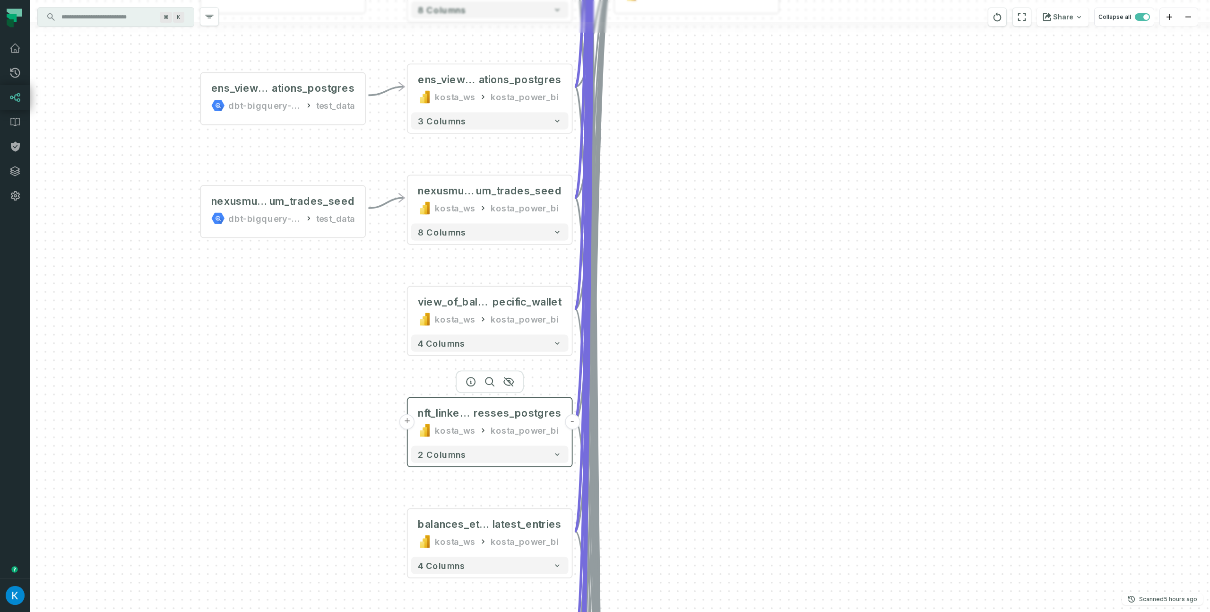
click at [411, 427] on button "+" at bounding box center [408, 422] width 16 height 16
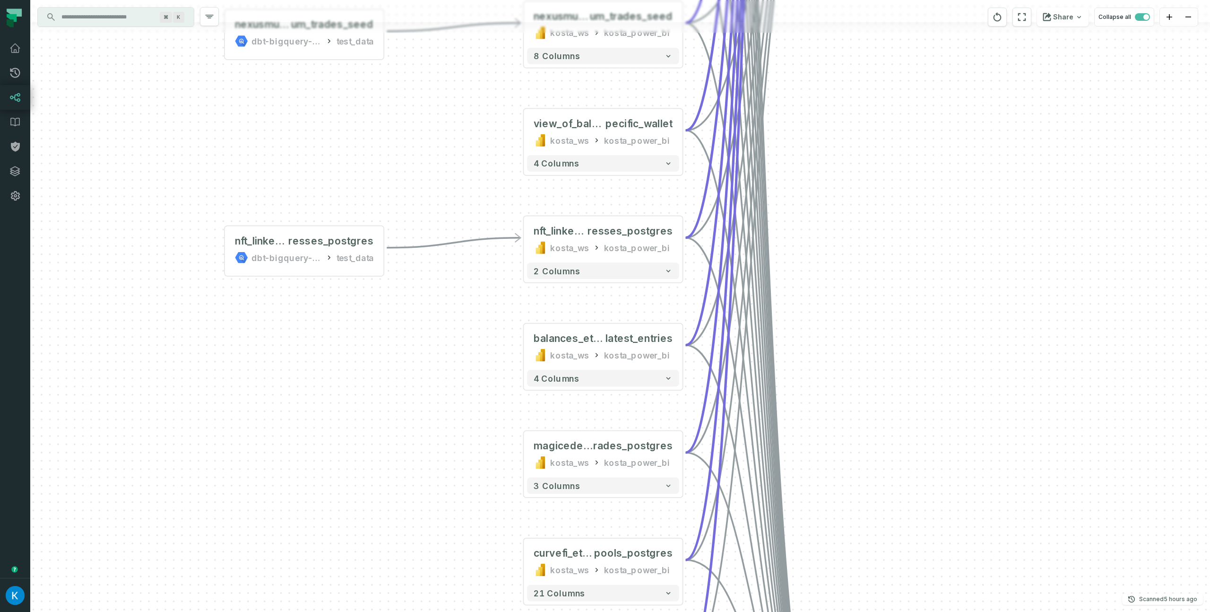
drag, startPoint x: 385, startPoint y: 460, endPoint x: 317, endPoint y: 257, distance: 214.0
click at [312, 263] on div "nft_linked_add resses_postgres dbt-bigquery-foundational test_data - nexusmutua…" at bounding box center [620, 306] width 1180 height 612
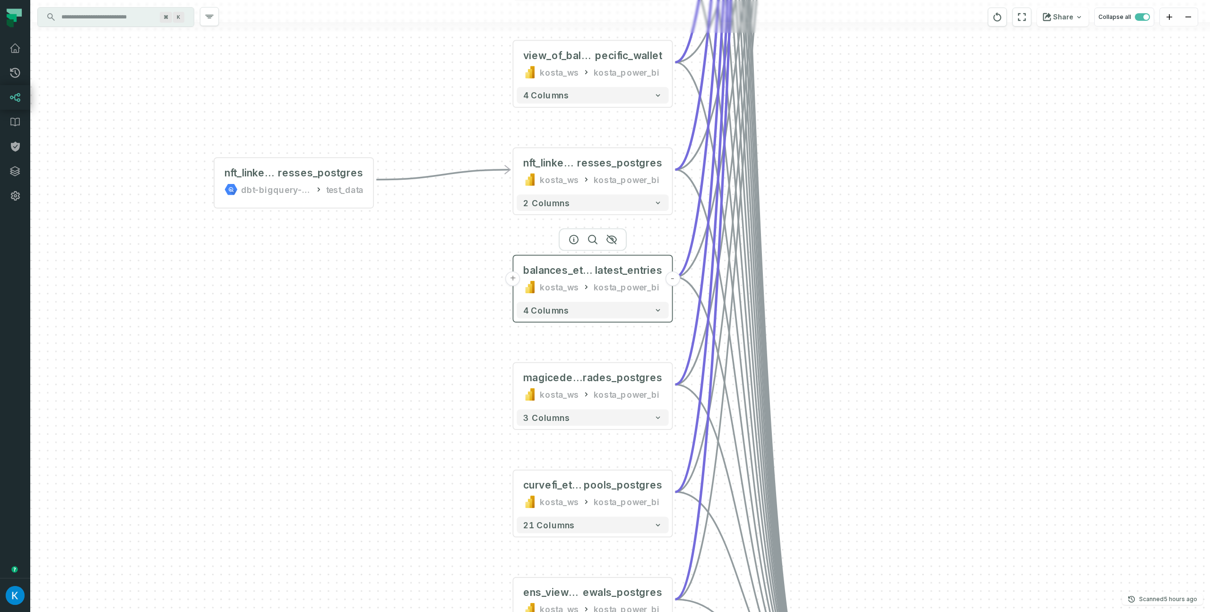
click at [513, 276] on button "+" at bounding box center [513, 278] width 15 height 15
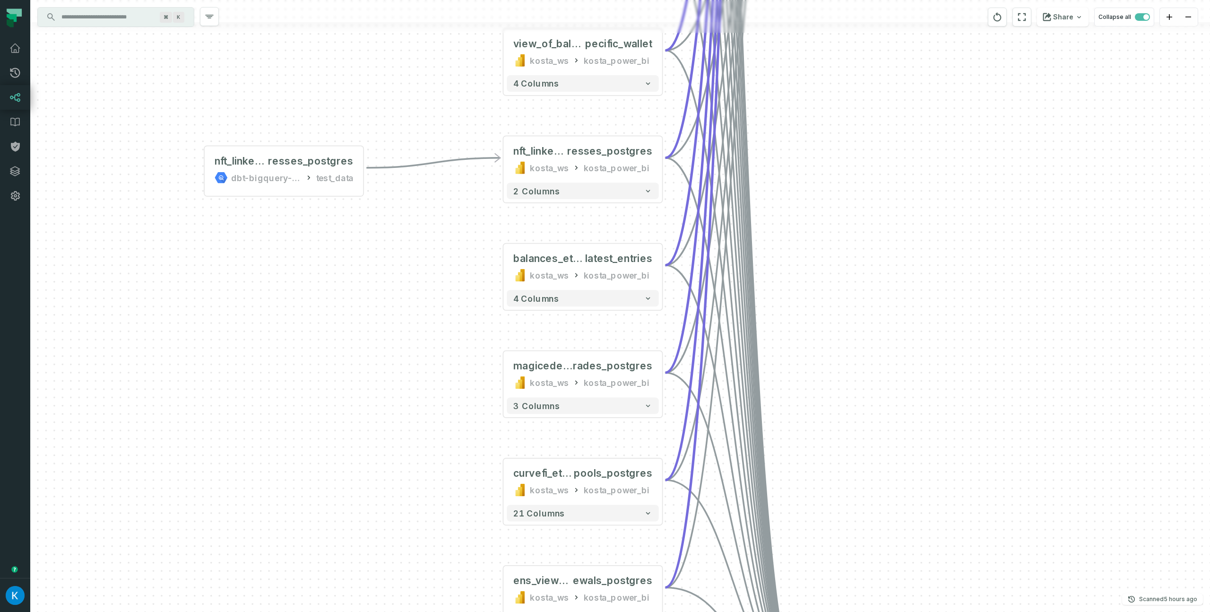
drag, startPoint x: 474, startPoint y: 367, endPoint x: 461, endPoint y: 340, distance: 29.6
click at [461, 344] on div "nft_linked_add resses_postgres dbt-bigquery-foundational test_data - nexusmutua…" at bounding box center [620, 306] width 1180 height 612
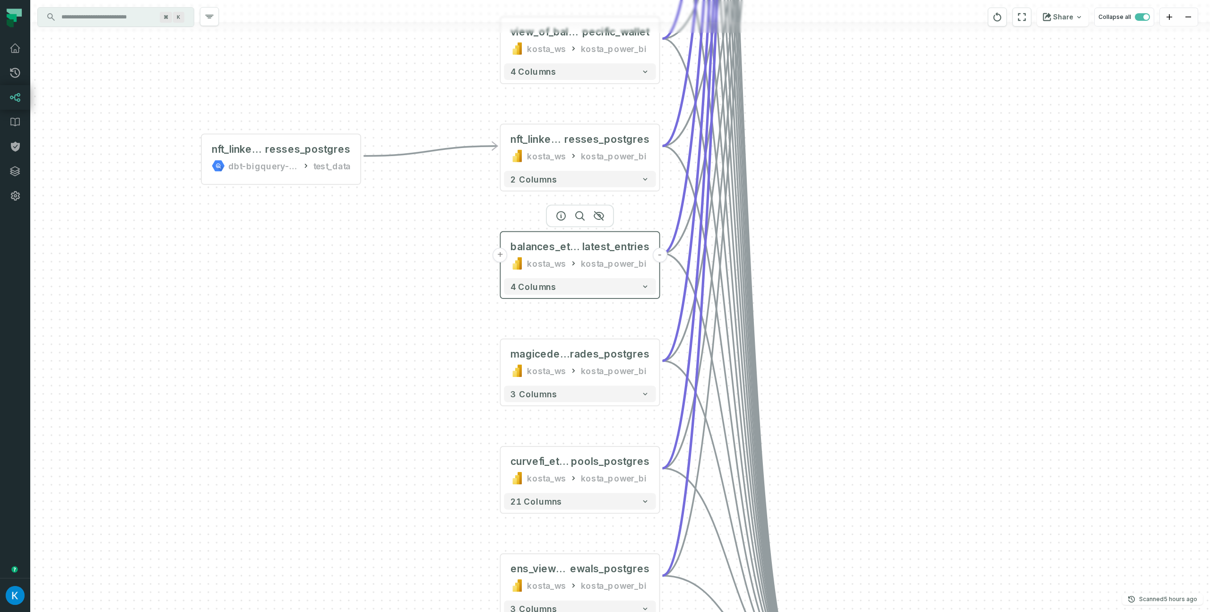
click at [500, 252] on button "+" at bounding box center [500, 255] width 15 height 15
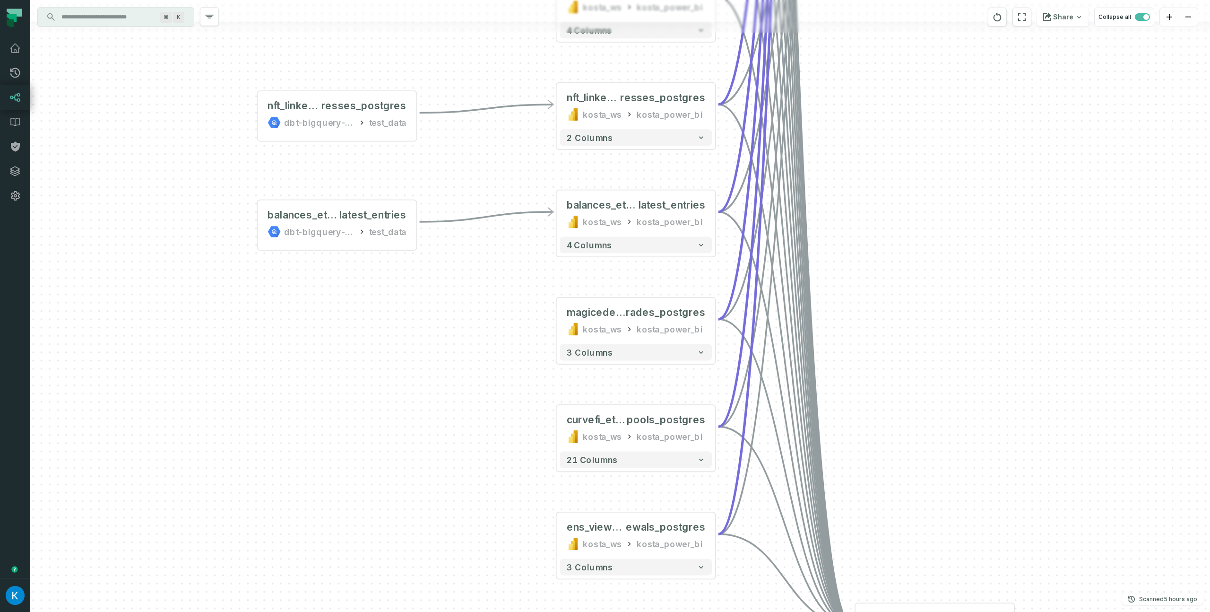
drag, startPoint x: 496, startPoint y: 315, endPoint x: 433, endPoint y: 235, distance: 101.7
click at [432, 235] on div "balances_ethereum_erc20_ latest_entries dbt-bigquery-foundational test_data - n…" at bounding box center [620, 306] width 1180 height 612
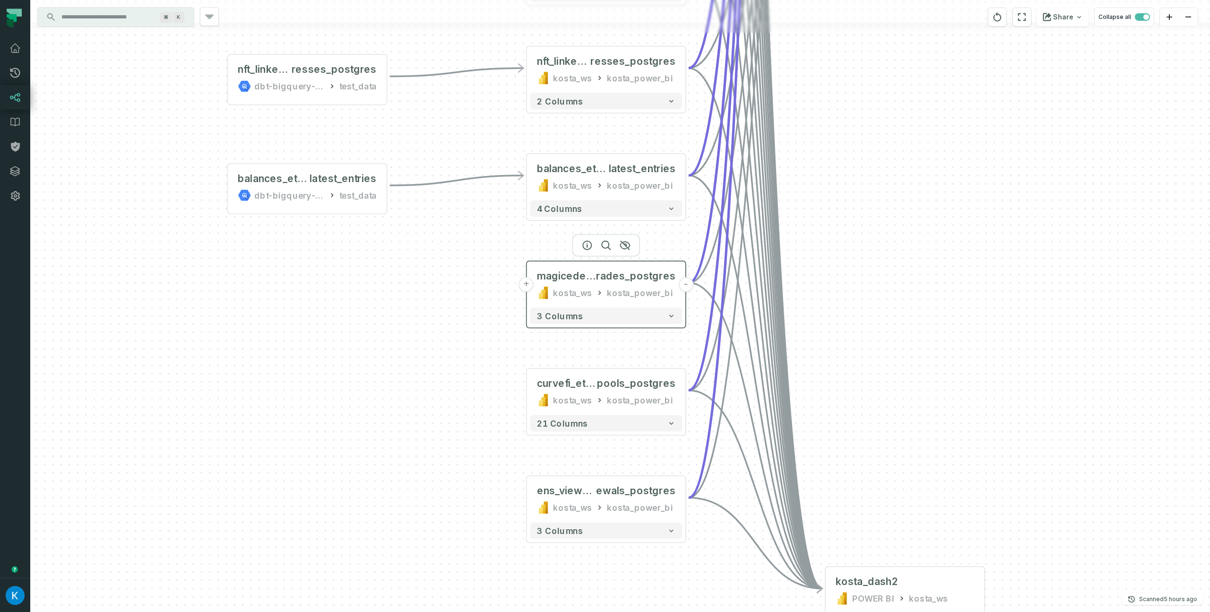
click at [527, 286] on button "+" at bounding box center [526, 284] width 15 height 15
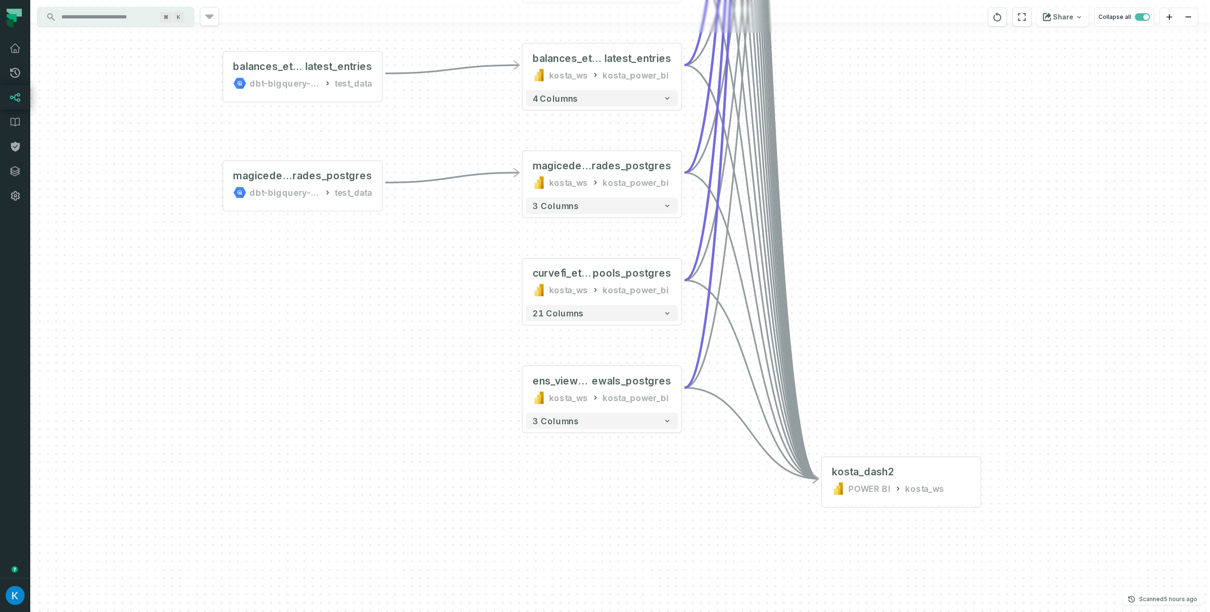
drag, startPoint x: 496, startPoint y: 356, endPoint x: 440, endPoint y: 248, distance: 122.0
click at [424, 232] on div "magiceden_solana_t rades_postgres dbt-bigquery-foundational test_data - balance…" at bounding box center [620, 306] width 1180 height 612
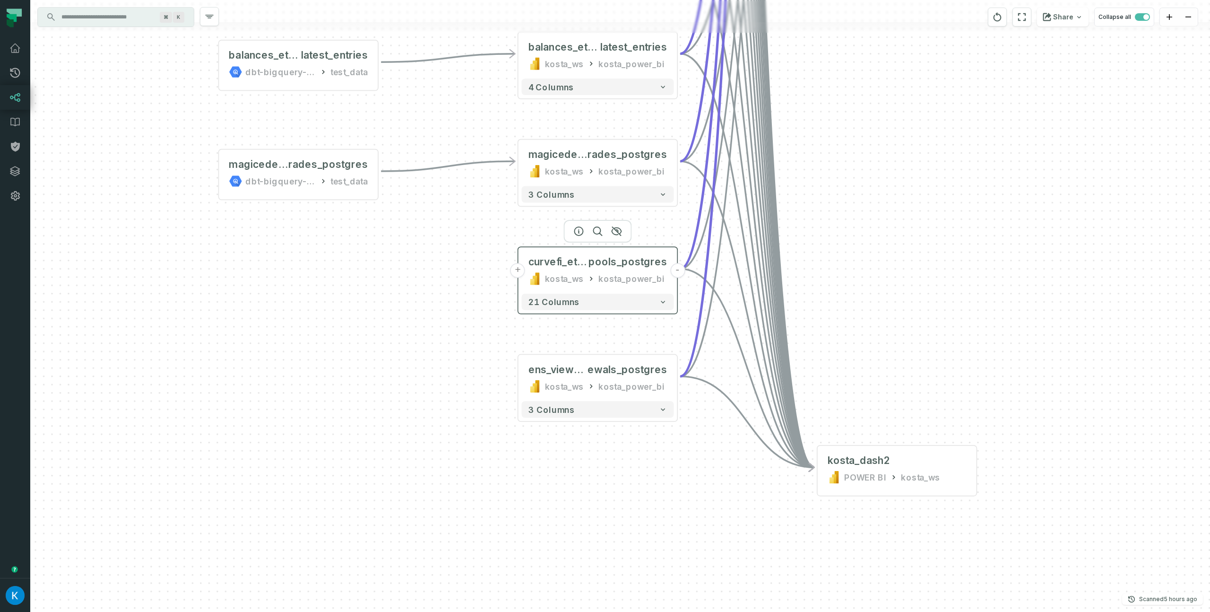
click at [522, 271] on button "+" at bounding box center [518, 270] width 15 height 15
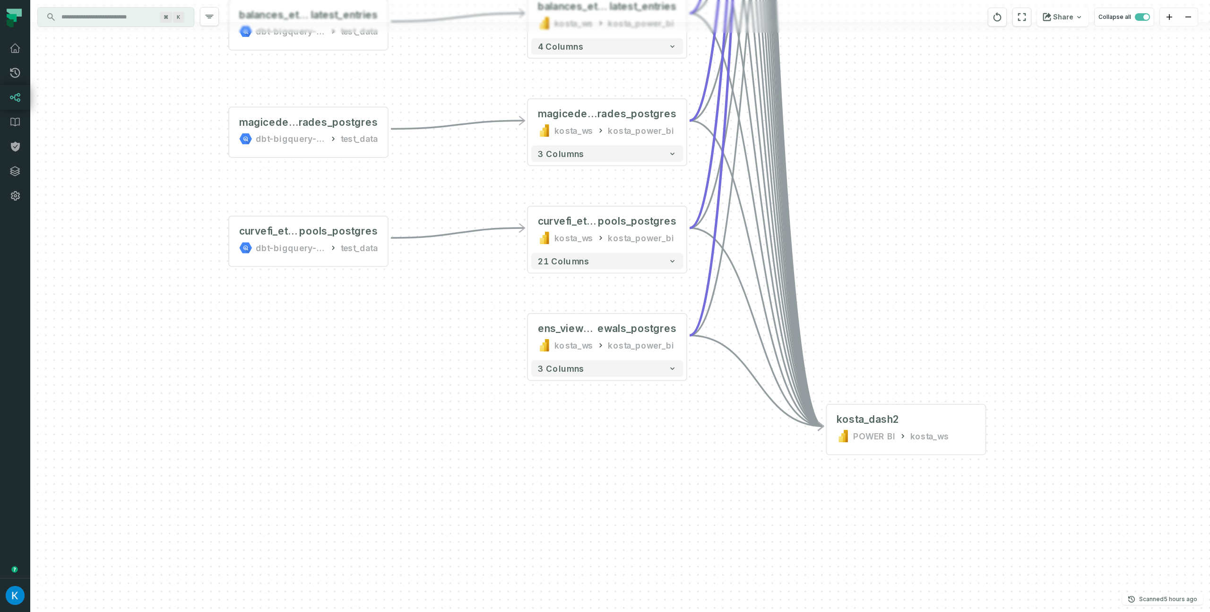
drag, startPoint x: 491, startPoint y: 360, endPoint x: 442, endPoint y: 287, distance: 87.6
click at [429, 281] on div "curvefi_ethereum_view_ pools_postgres dbt-bigquery-foundational test_data - mag…" at bounding box center [620, 306] width 1180 height 612
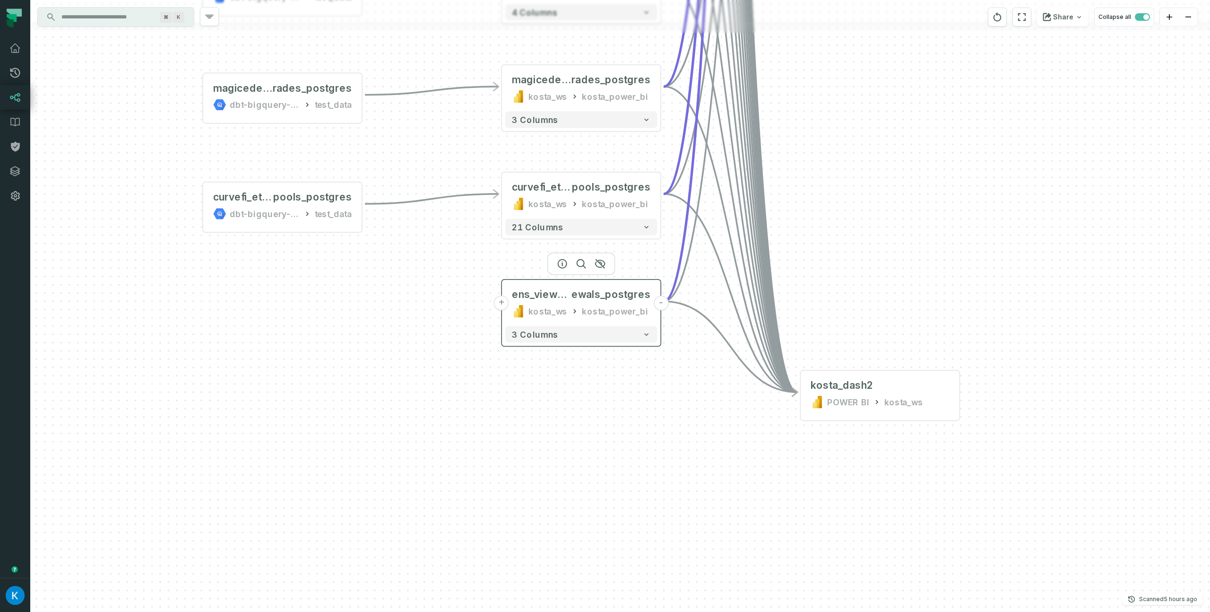
click at [503, 304] on button "+" at bounding box center [501, 303] width 15 height 15
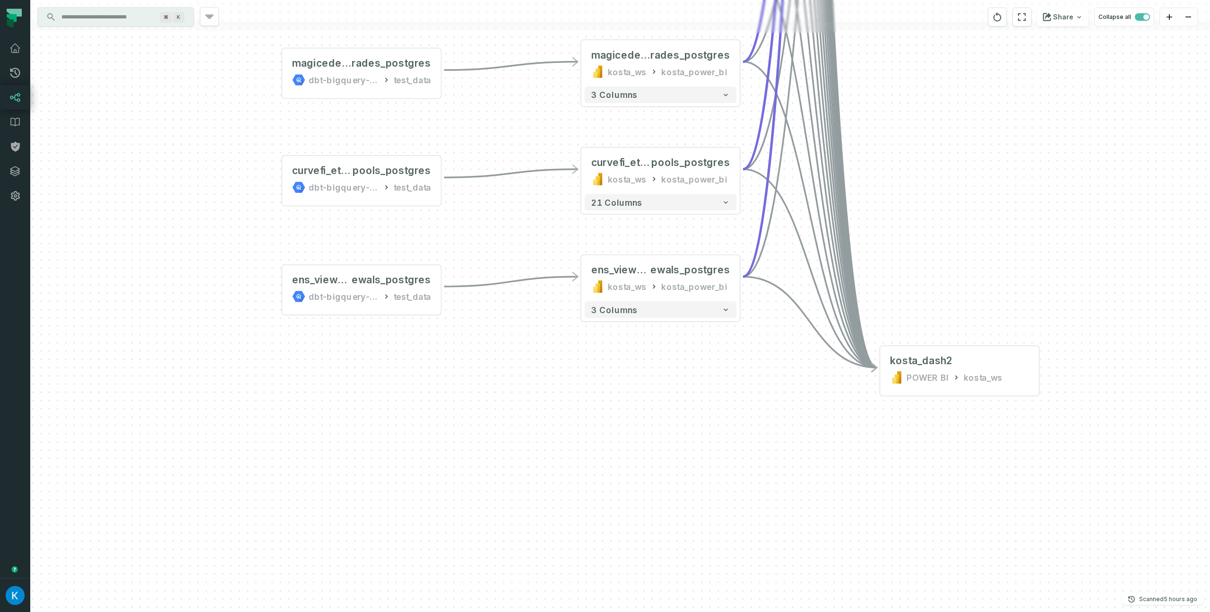
drag, startPoint x: 493, startPoint y: 354, endPoint x: 474, endPoint y: 331, distance: 29.2
click at [474, 331] on div "ens_view_ren ewals_postgres dbt-bigquery-foundational test_data - curvefi_ether…" at bounding box center [620, 306] width 1180 height 612
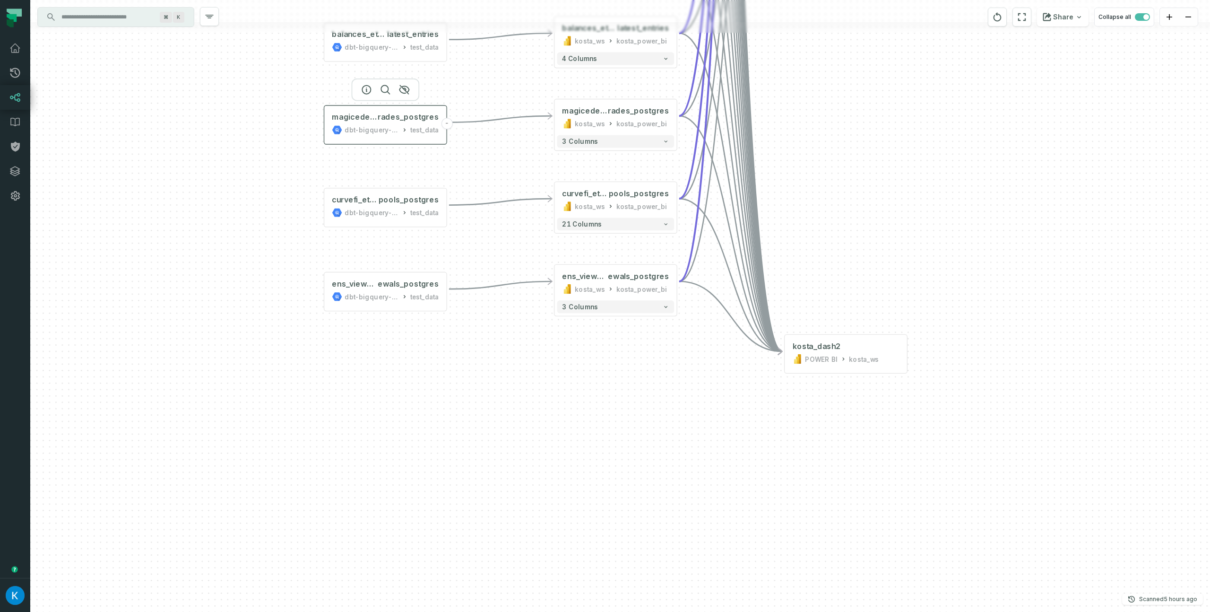
click at [384, 124] on div "magiceden_solana_t rades_postgres dbt-bigquery-foundational test_data" at bounding box center [385, 123] width 117 height 31
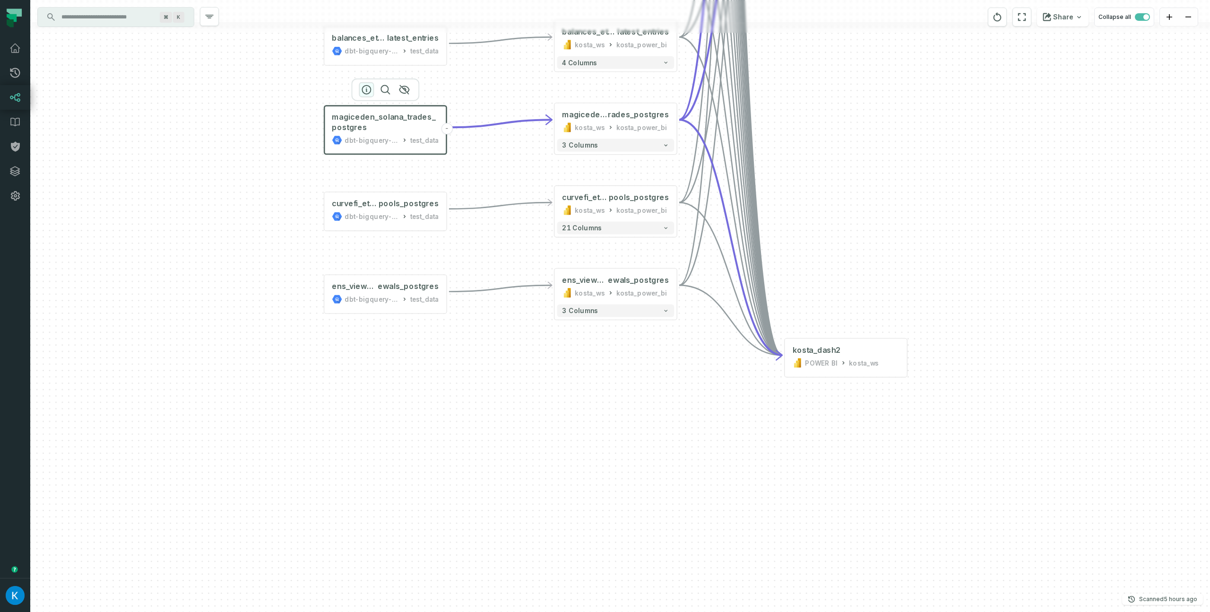
click at [365, 92] on icon "button" at bounding box center [366, 89] width 11 height 11
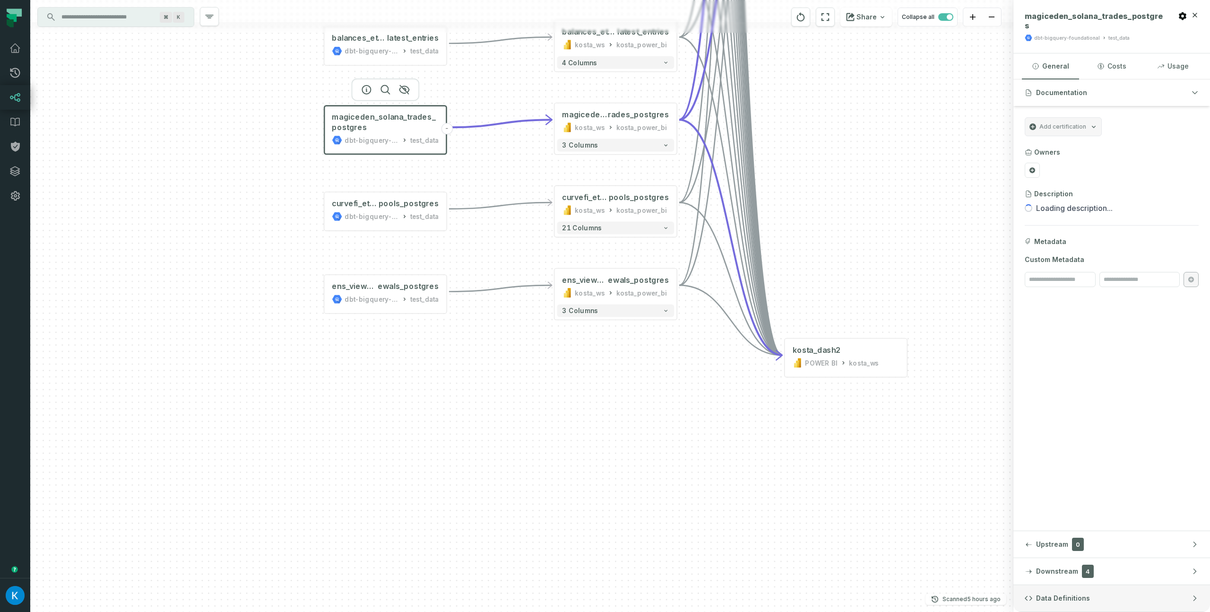
click at [1053, 603] on button "Data Definitions" at bounding box center [1112, 598] width 197 height 26
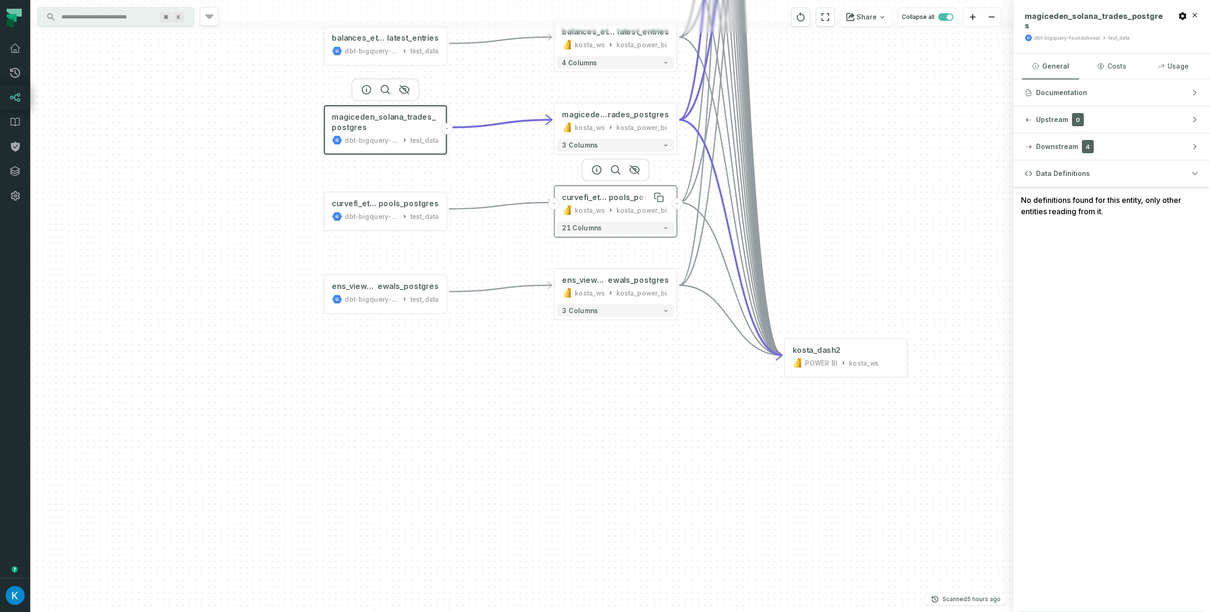
click at [595, 194] on span "curvefi_ethereum_view_" at bounding box center [585, 197] width 46 height 10
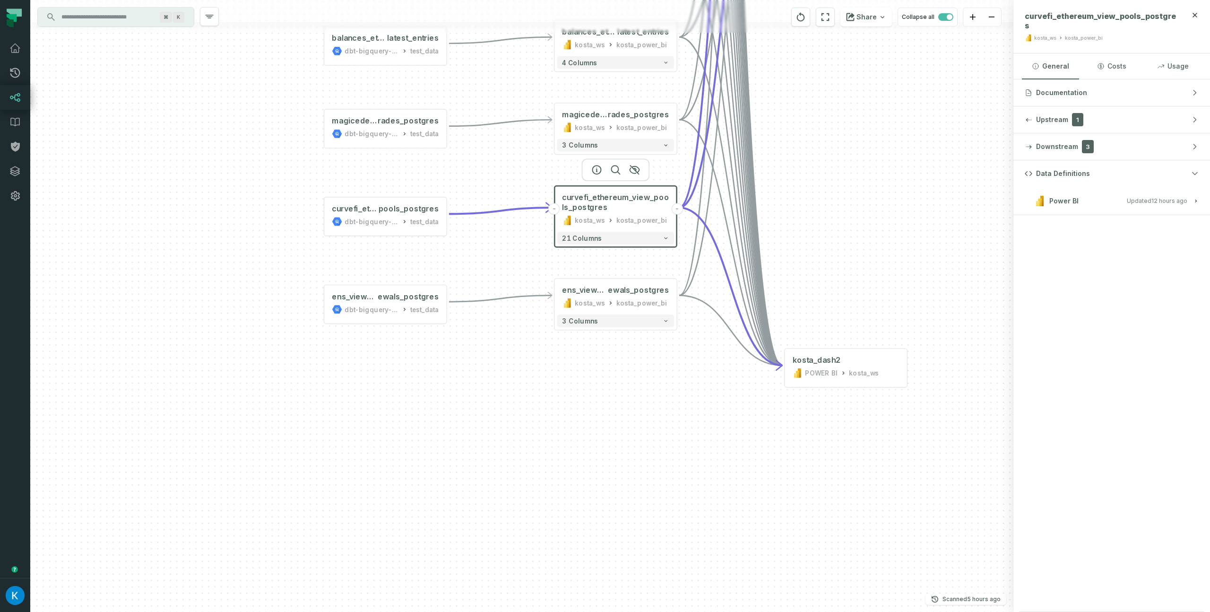
click at [1113, 194] on button "Power BI Updated [DATE] 1:02:45 AM" at bounding box center [1112, 200] width 174 height 13
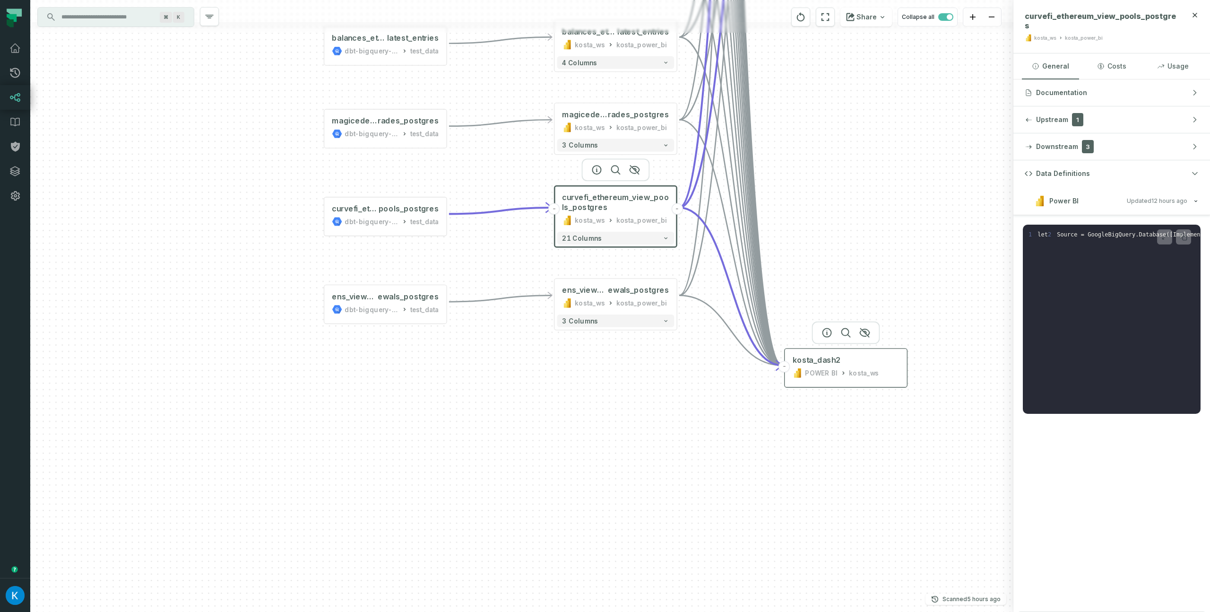
click at [850, 365] on div "kosta_dash2 POWER BI kosta_ws" at bounding box center [846, 366] width 117 height 31
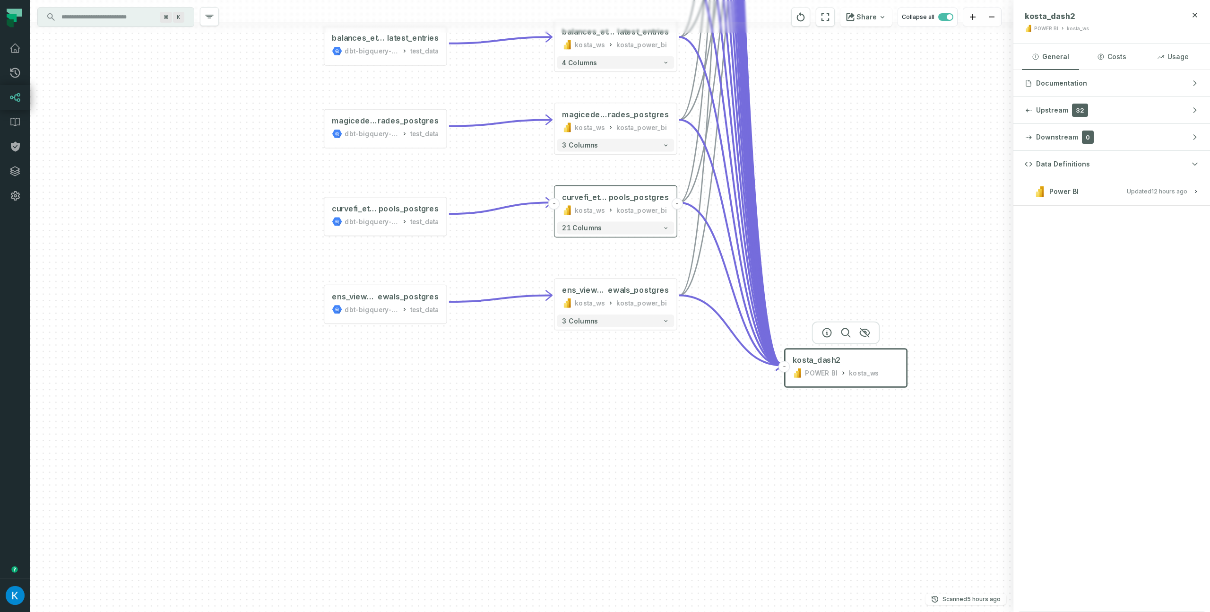
click at [1073, 186] on div "Power BI" at bounding box center [1057, 191] width 44 height 11
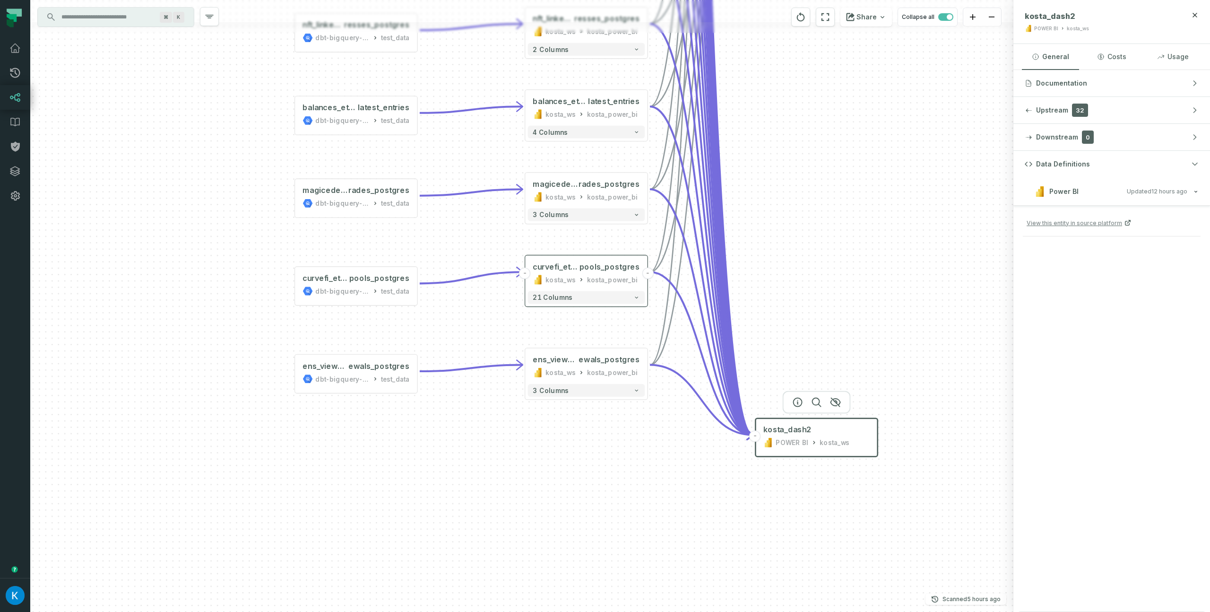
drag, startPoint x: 888, startPoint y: 165, endPoint x: 835, endPoint y: 314, distance: 158.1
click at [836, 311] on div "ens_view_ren ewals_postgres dbt-bigquery-foundational test_data - curvefi_ether…" at bounding box center [521, 306] width 983 height 612
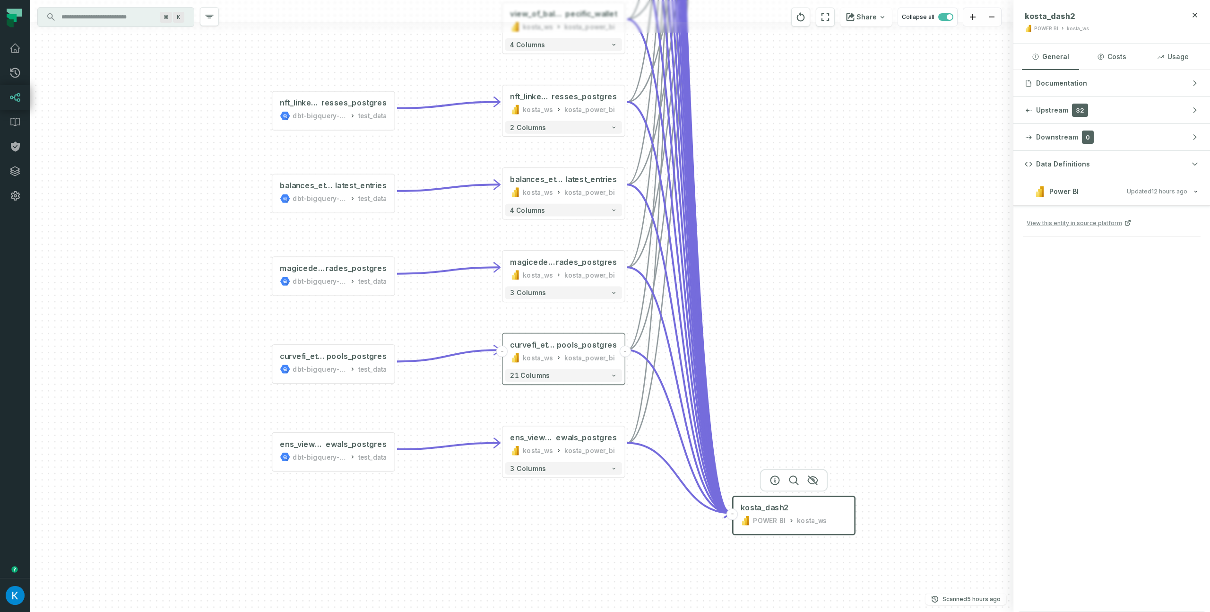
click at [827, 249] on div "ens_view_ren ewals_postgres dbt-bigquery-foundational test_data - curvefi_ether…" at bounding box center [521, 306] width 983 height 612
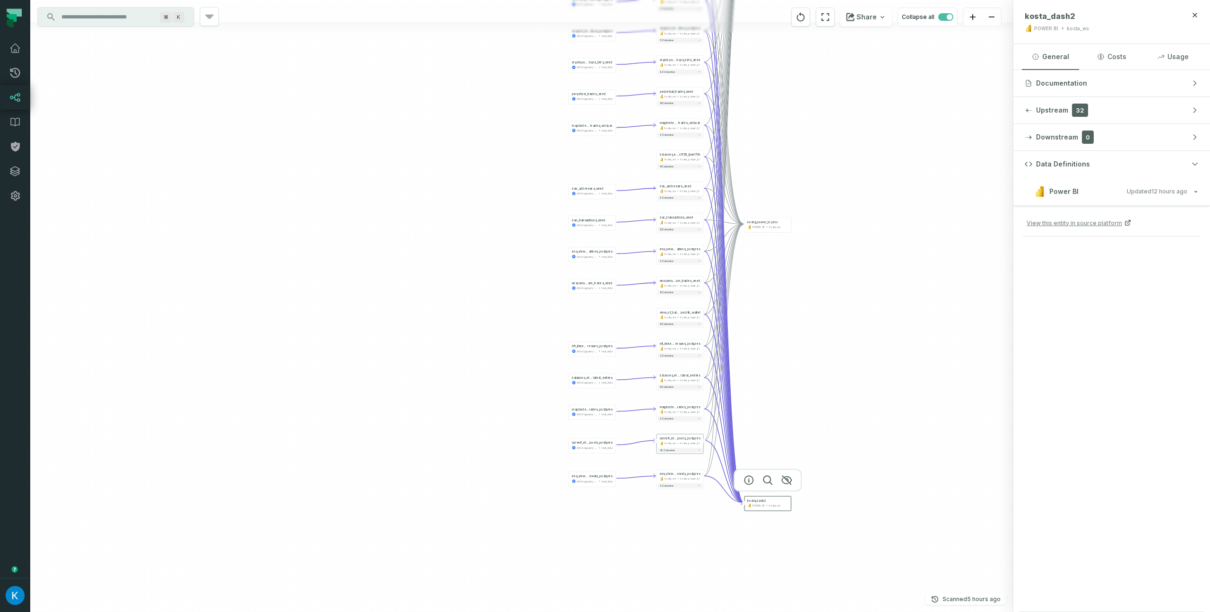
drag, startPoint x: 831, startPoint y: 196, endPoint x: 811, endPoint y: 364, distance: 168.5
click at [812, 365] on div "ens_view_ren ewals_postgres dbt-bigquery-foundational test_data - curvefi_ether…" at bounding box center [521, 306] width 983 height 612
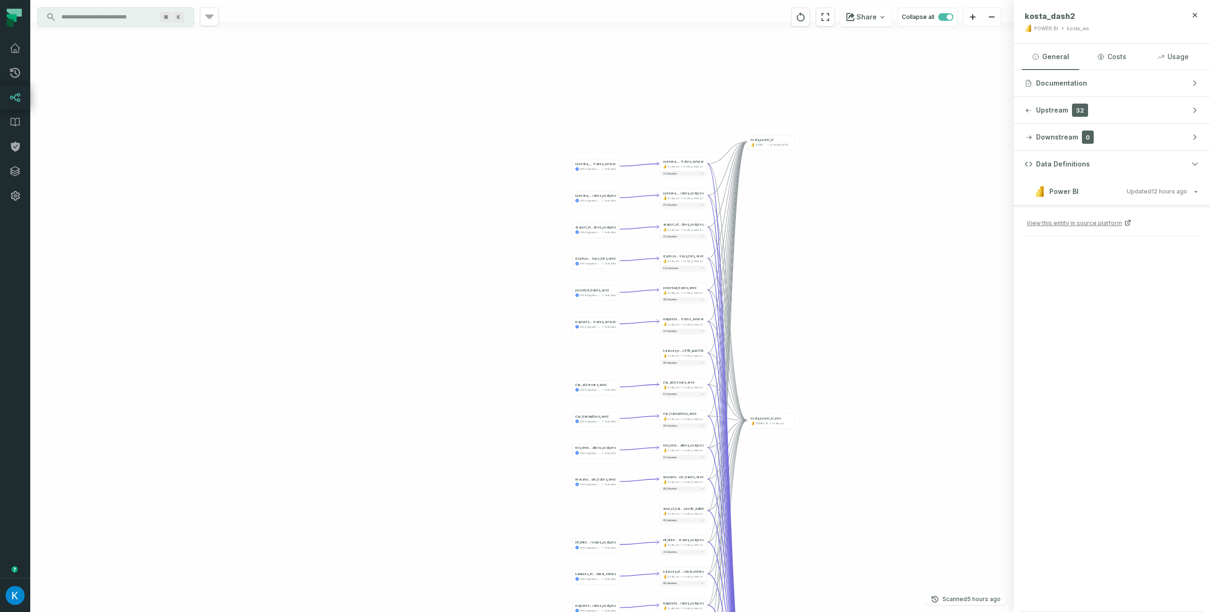
drag, startPoint x: 824, startPoint y: 341, endPoint x: 834, endPoint y: 346, distance: 11.2
click at [820, 362] on div "ens_view_ren ewals_postgres dbt-bigquery-foundational test_data - curvefi_ether…" at bounding box center [521, 306] width 983 height 612
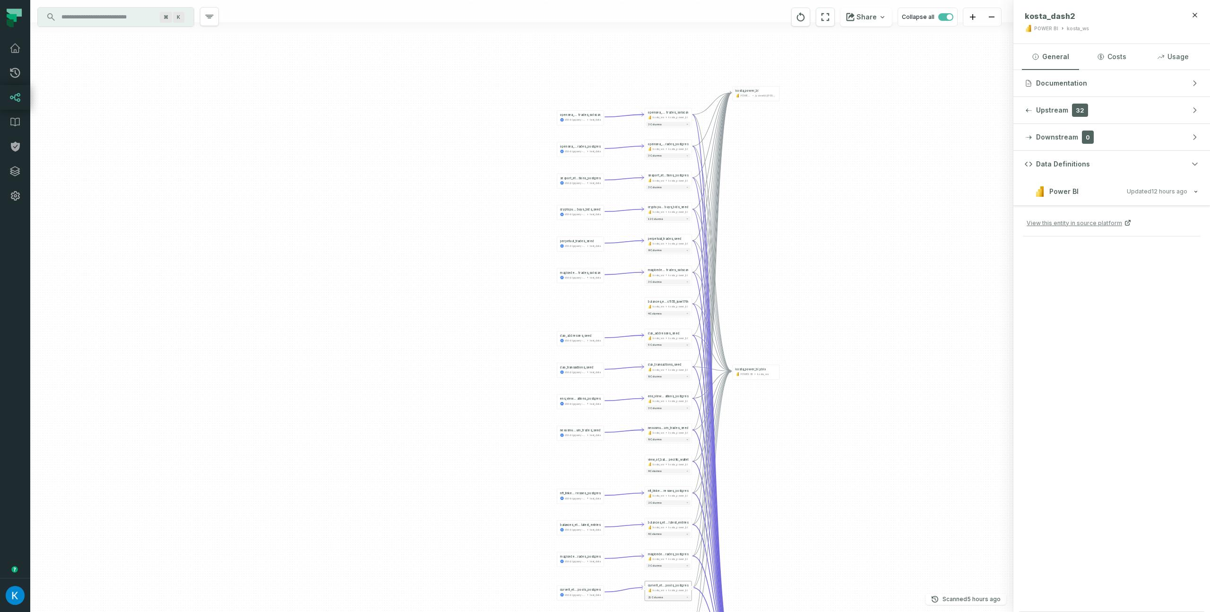
drag, startPoint x: 836, startPoint y: 225, endPoint x: 821, endPoint y: 173, distance: 54.5
click at [821, 173] on div "ens_view_ren ewals_postgres dbt-bigquery-foundational test_data - curvefi_ether…" at bounding box center [521, 306] width 983 height 612
click at [828, 197] on div "ens_view_ren ewals_postgres dbt-bigquery-foundational test_data - curvefi_ether…" at bounding box center [521, 306] width 983 height 612
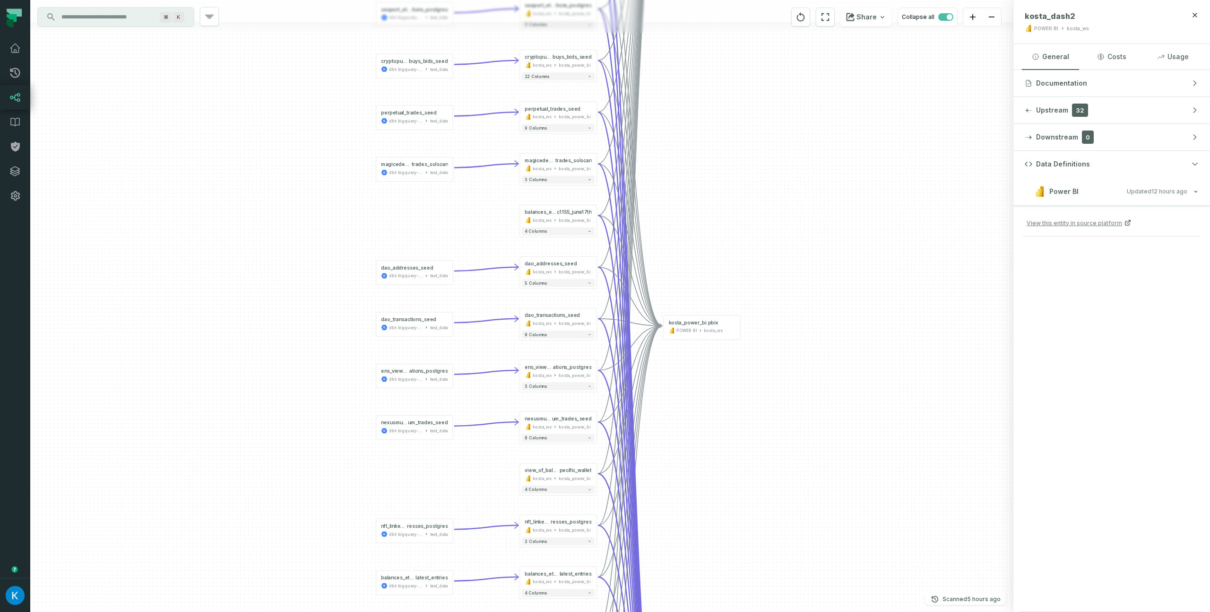
drag, startPoint x: 773, startPoint y: 217, endPoint x: 735, endPoint y: 78, distance: 143.7
click at [730, 68] on div "ens_view_ren ewals_postgres dbt-bigquery-foundational test_data - curvefi_ether…" at bounding box center [521, 306] width 983 height 612
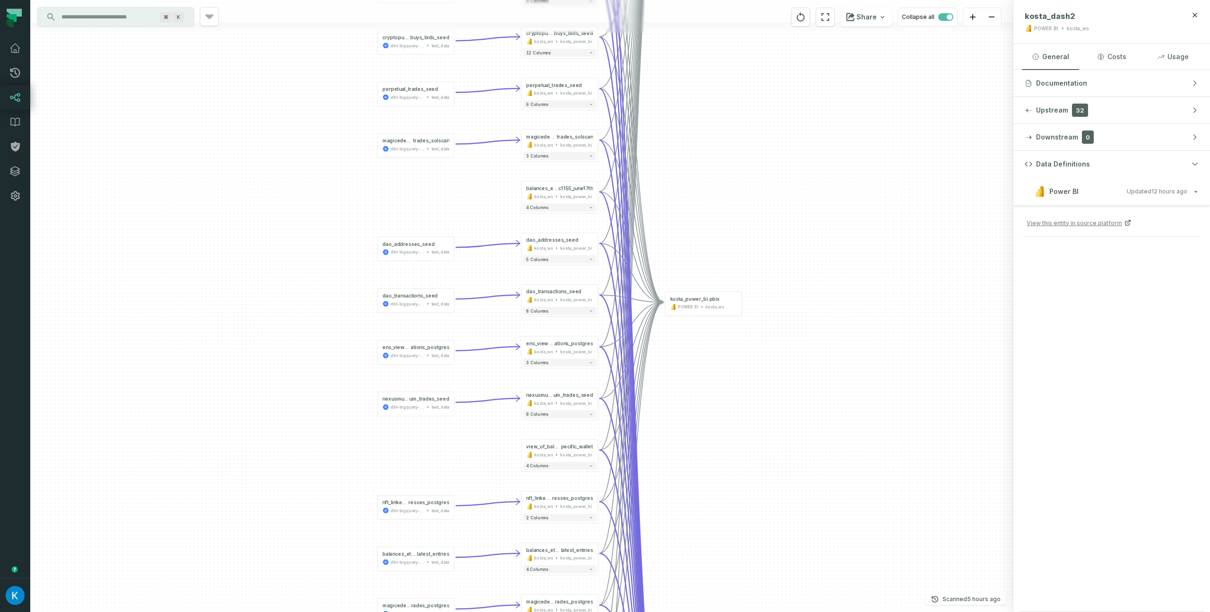
drag, startPoint x: 767, startPoint y: 268, endPoint x: 756, endPoint y: 48, distance: 220.6
click at [757, 51] on div "ens_view_ren ewals_postgres dbt-bigquery-foundational test_data - curvefi_ether…" at bounding box center [521, 306] width 983 height 612
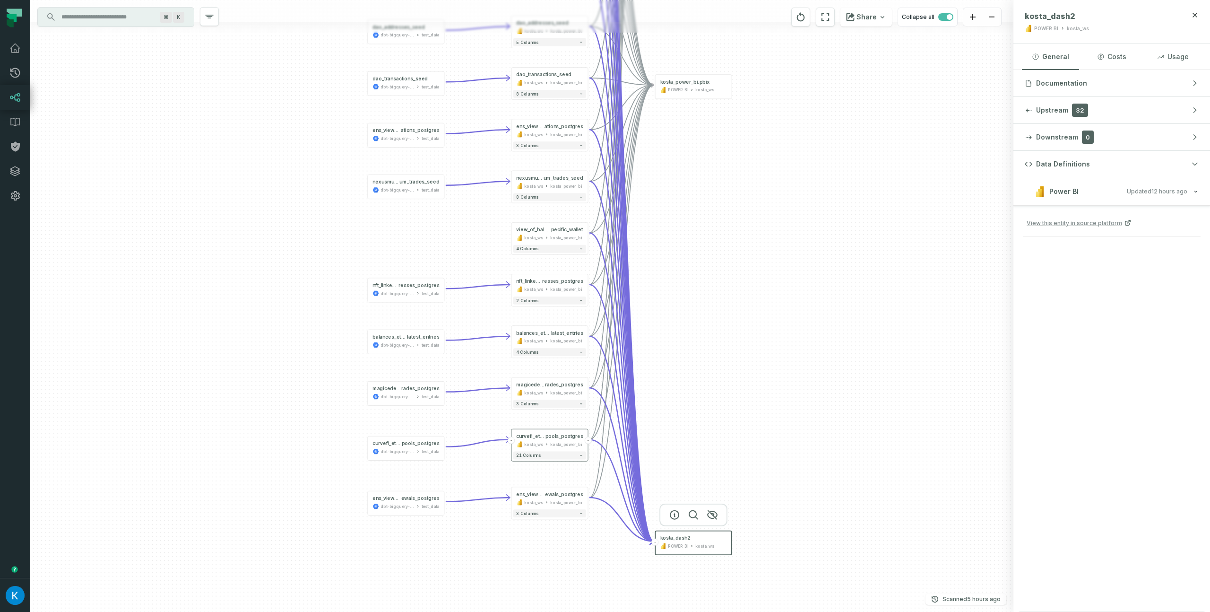
click at [752, 283] on div "ens_view_ren ewals_postgres dbt-bigquery-foundational test_data - curvefi_ether…" at bounding box center [521, 306] width 983 height 612
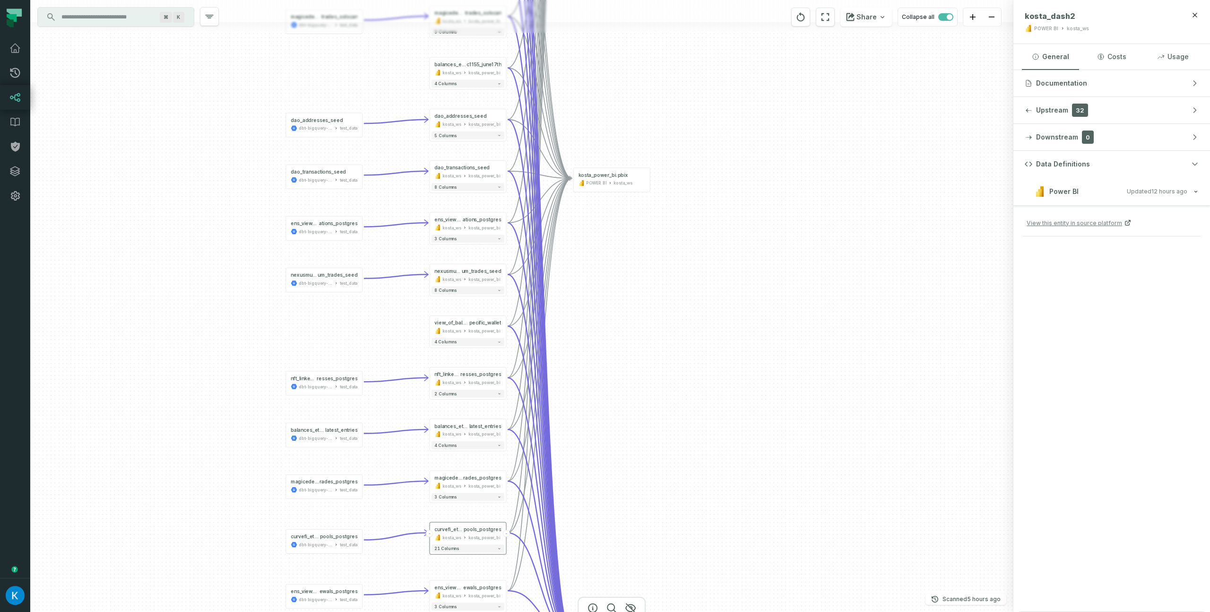
drag, startPoint x: 666, startPoint y: 180, endPoint x: 596, endPoint y: 215, distance: 78.5
click at [583, 269] on div "ens_view_ren ewals_postgres dbt-bigquery-foundational test_data - curvefi_ether…" at bounding box center [521, 306] width 983 height 612
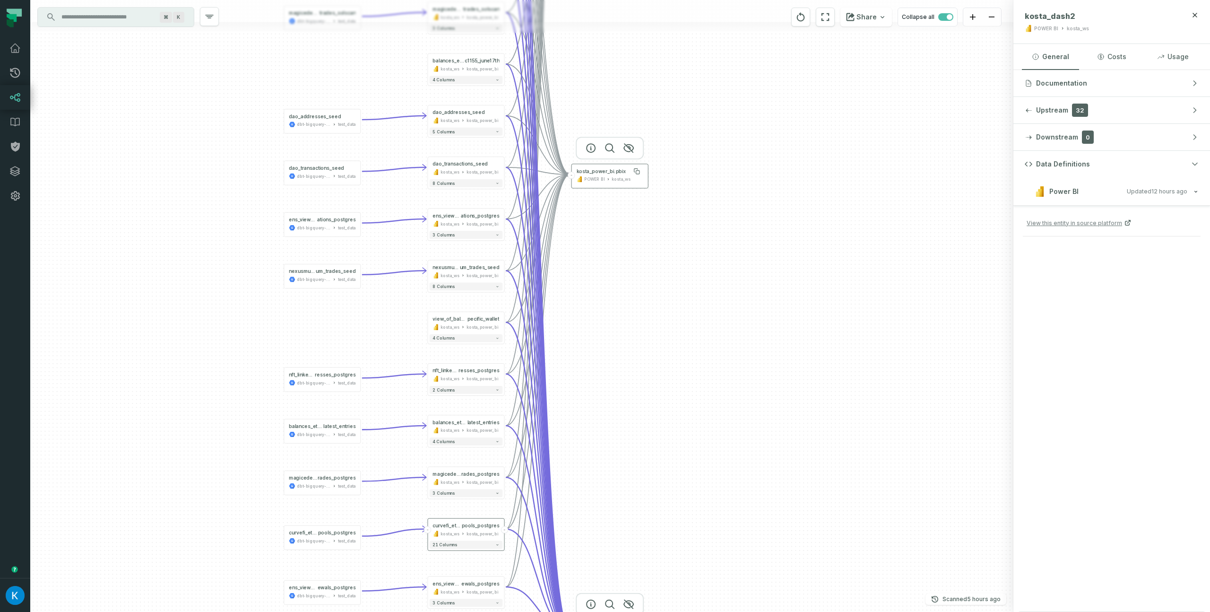
click at [605, 168] on div "kosta_power_bi.pbix" at bounding box center [602, 171] width 50 height 6
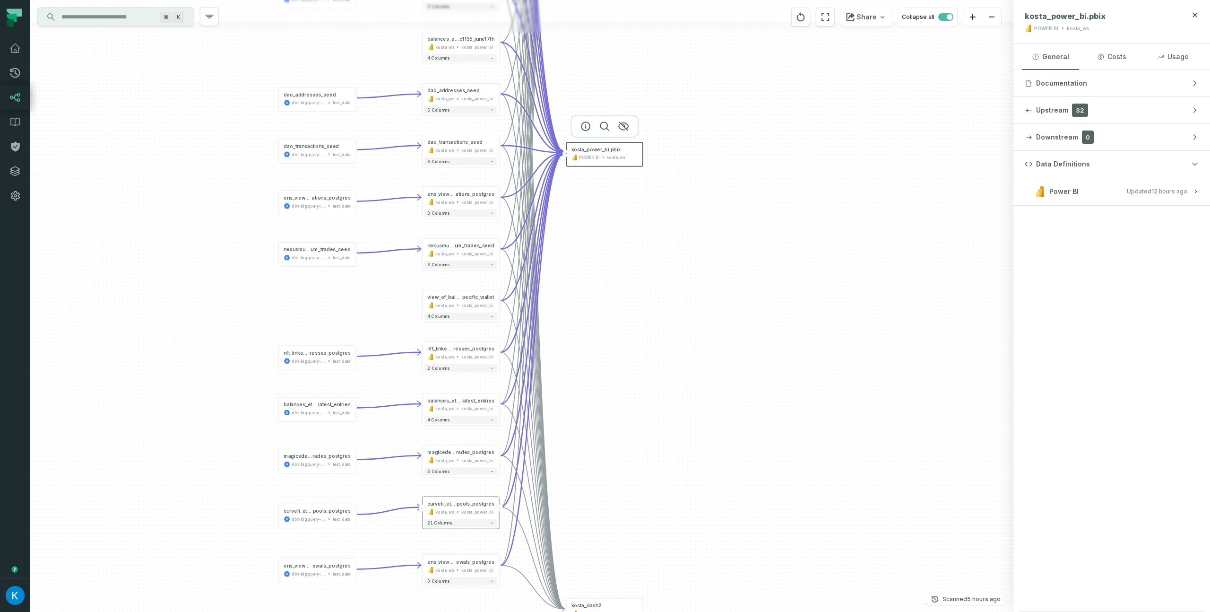
drag, startPoint x: 718, startPoint y: 107, endPoint x: 706, endPoint y: 58, distance: 50.5
click at [707, 55] on div "ens_view_ren ewals_postgres dbt-bigquery-foundational test_data - curvefi_ether…" at bounding box center [521, 306] width 983 height 612
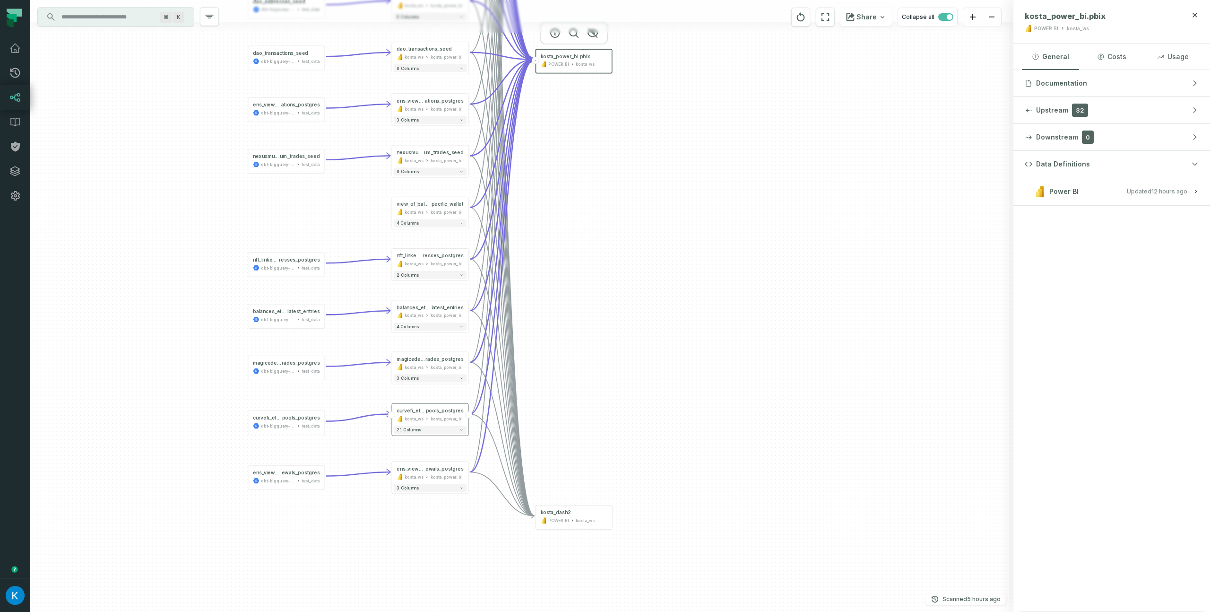
drag, startPoint x: 715, startPoint y: 198, endPoint x: 685, endPoint y: 251, distance: 60.6
click at [685, 252] on div "ens_view_ren ewals_postgres dbt-bigquery-foundational test_data - curvefi_ether…" at bounding box center [521, 306] width 983 height 612
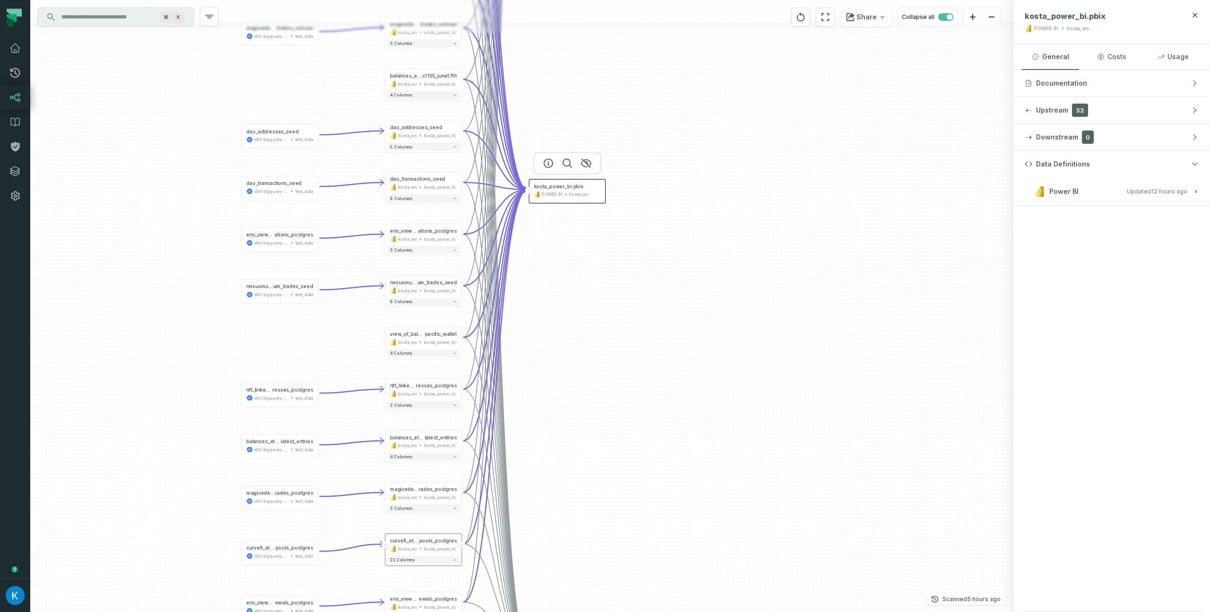
drag, startPoint x: 682, startPoint y: 146, endPoint x: 688, endPoint y: 179, distance: 33.6
click at [678, 250] on div "ens_view_ren ewals_postgres dbt-bigquery-foundational test_data - curvefi_ether…" at bounding box center [521, 306] width 983 height 612
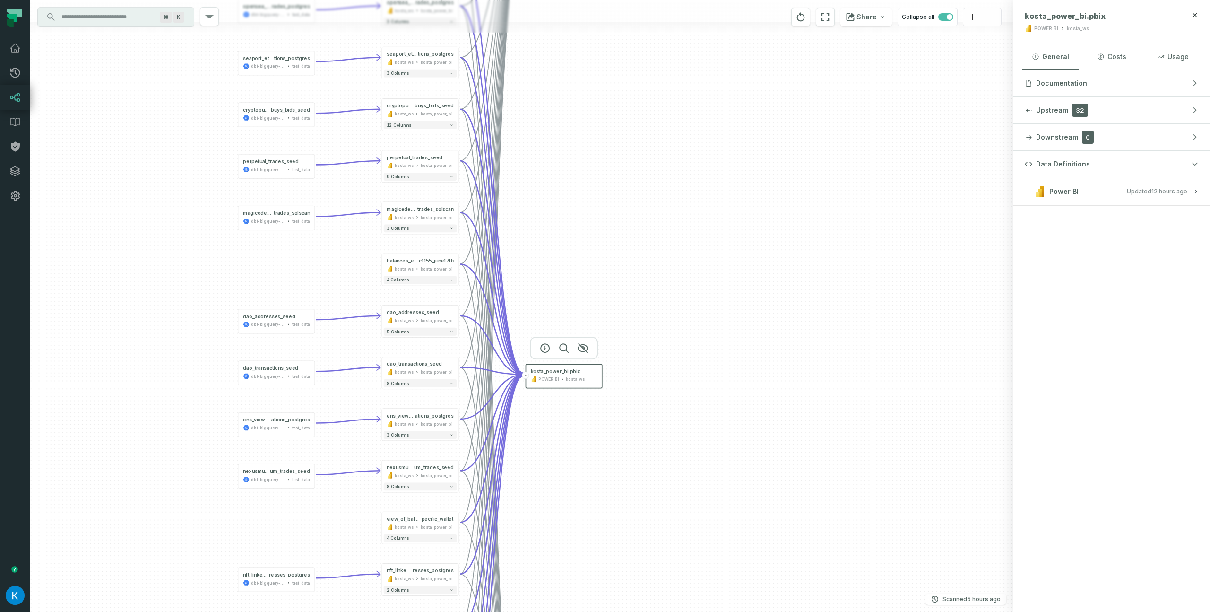
drag, startPoint x: 682, startPoint y: 157, endPoint x: 683, endPoint y: 234, distance: 77.1
click at [683, 234] on div "ens_view_ren ewals_postgres dbt-bigquery-foundational test_data - curvefi_ether…" at bounding box center [521, 306] width 983 height 612
click at [671, 192] on div "ens_view_ren ewals_postgres dbt-bigquery-foundational test_data - curvefi_ether…" at bounding box center [521, 306] width 983 height 612
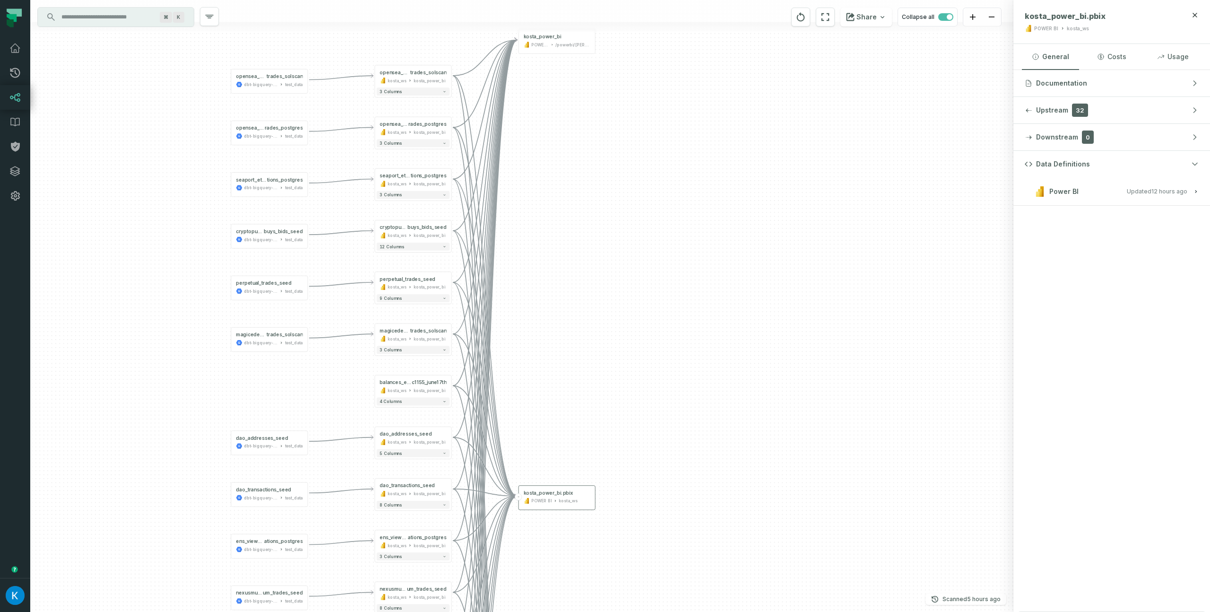
drag, startPoint x: 670, startPoint y: 199, endPoint x: 663, endPoint y: 253, distance: 54.3
click at [663, 253] on div "ens_view_ren ewals_postgres dbt-bigquery-foundational test_data - curvefi_ether…" at bounding box center [521, 306] width 983 height 612
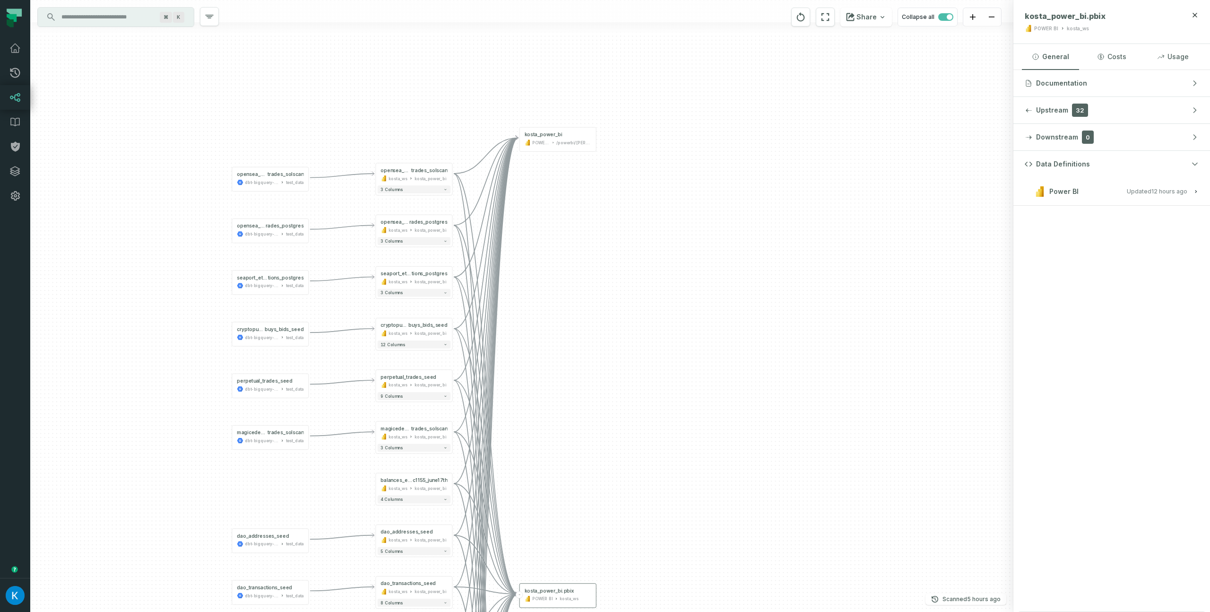
drag, startPoint x: 658, startPoint y: 172, endPoint x: 657, endPoint y: 268, distance: 96.0
click at [658, 268] on div "ens_view_ren ewals_postgres dbt-bigquery-foundational test_data - curvefi_ether…" at bounding box center [521, 306] width 983 height 612
click at [568, 136] on div "kosta_power_bi" at bounding box center [557, 133] width 67 height 6
click at [419, 169] on span "trades_solscan" at bounding box center [429, 168] width 36 height 6
click at [1165, 197] on h3 "Power BI Updated [DATE] 1:02:45 AM" at bounding box center [1112, 191] width 197 height 28
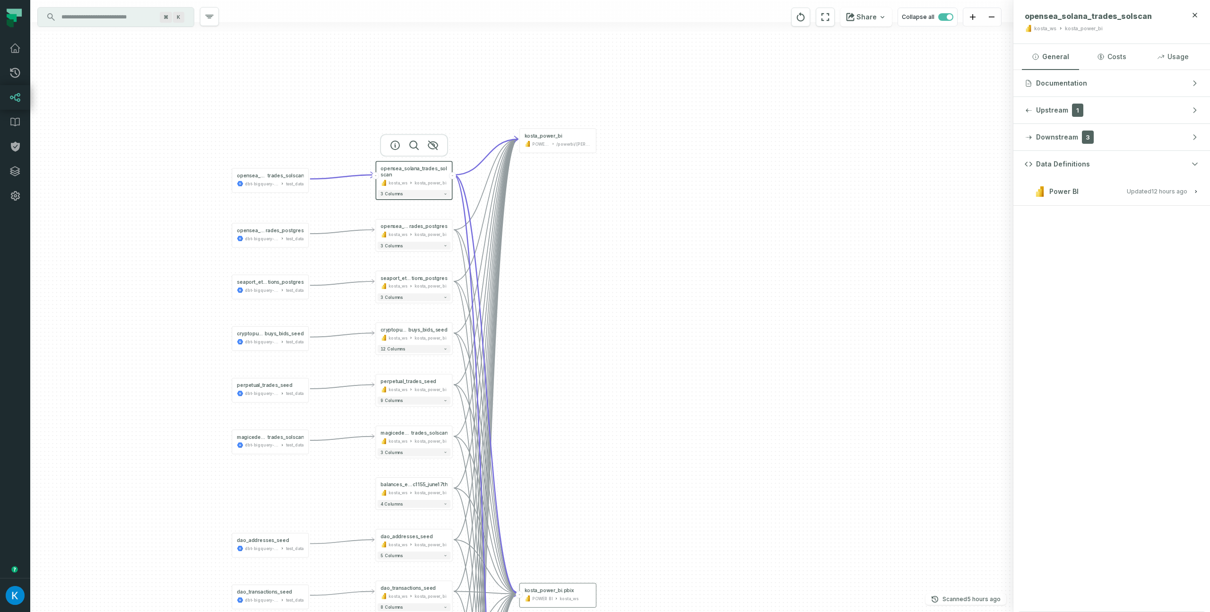
click at [878, 284] on div "ens_view_ren ewals_postgres dbt-bigquery-foundational test_data - curvefi_ether…" at bounding box center [521, 306] width 983 height 612
